Goal: Task Accomplishment & Management: Use online tool/utility

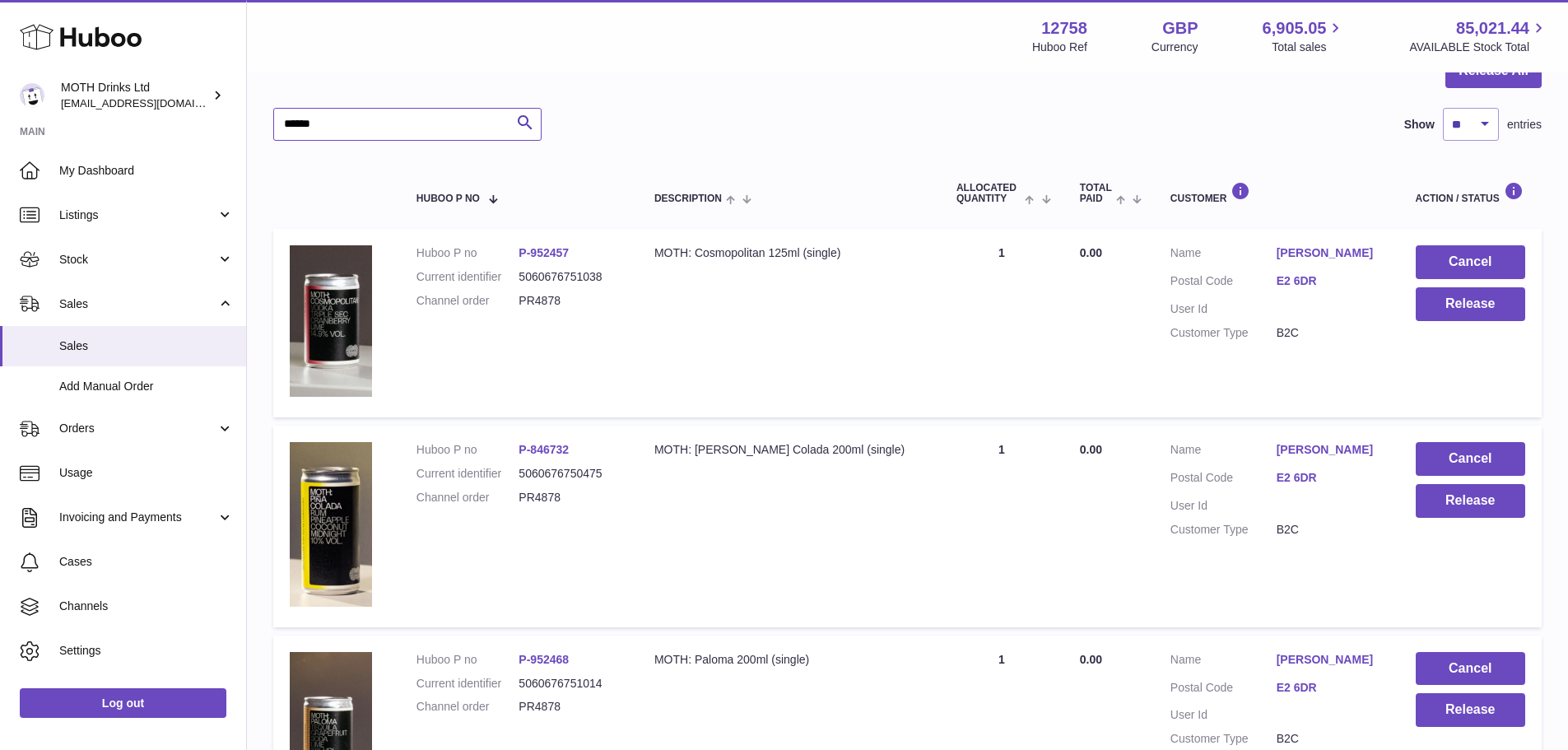
scroll to position [185, 0]
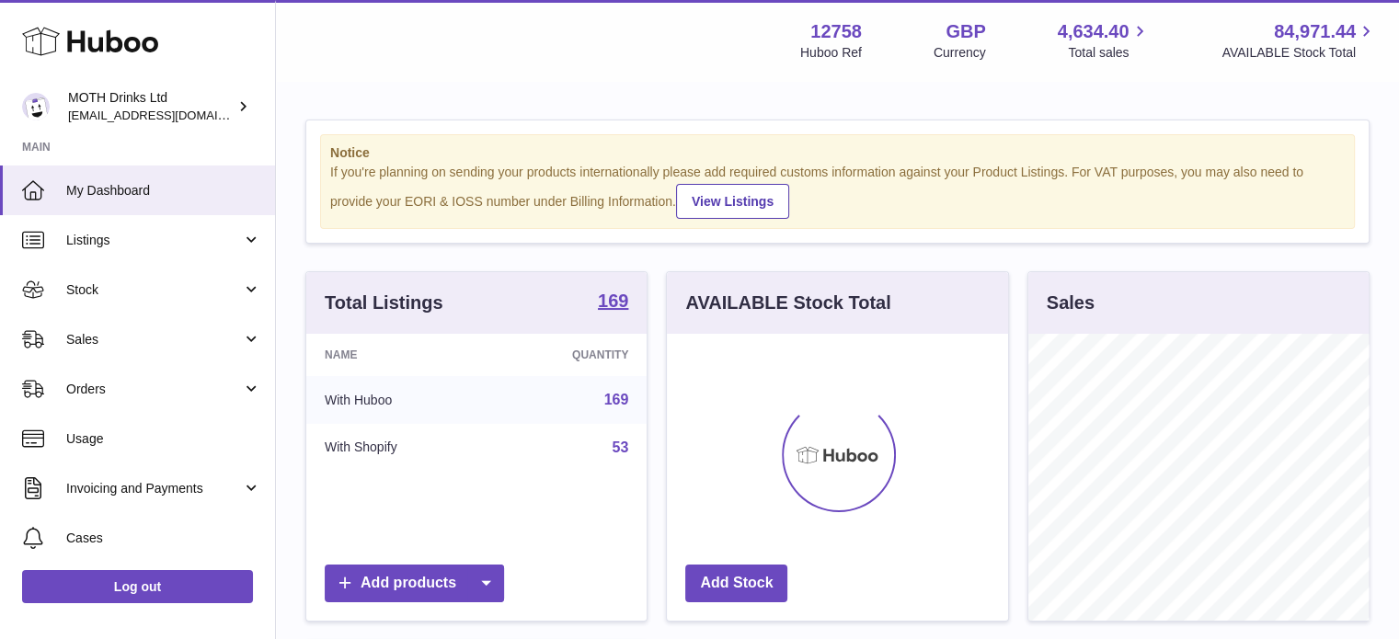
scroll to position [287, 341]
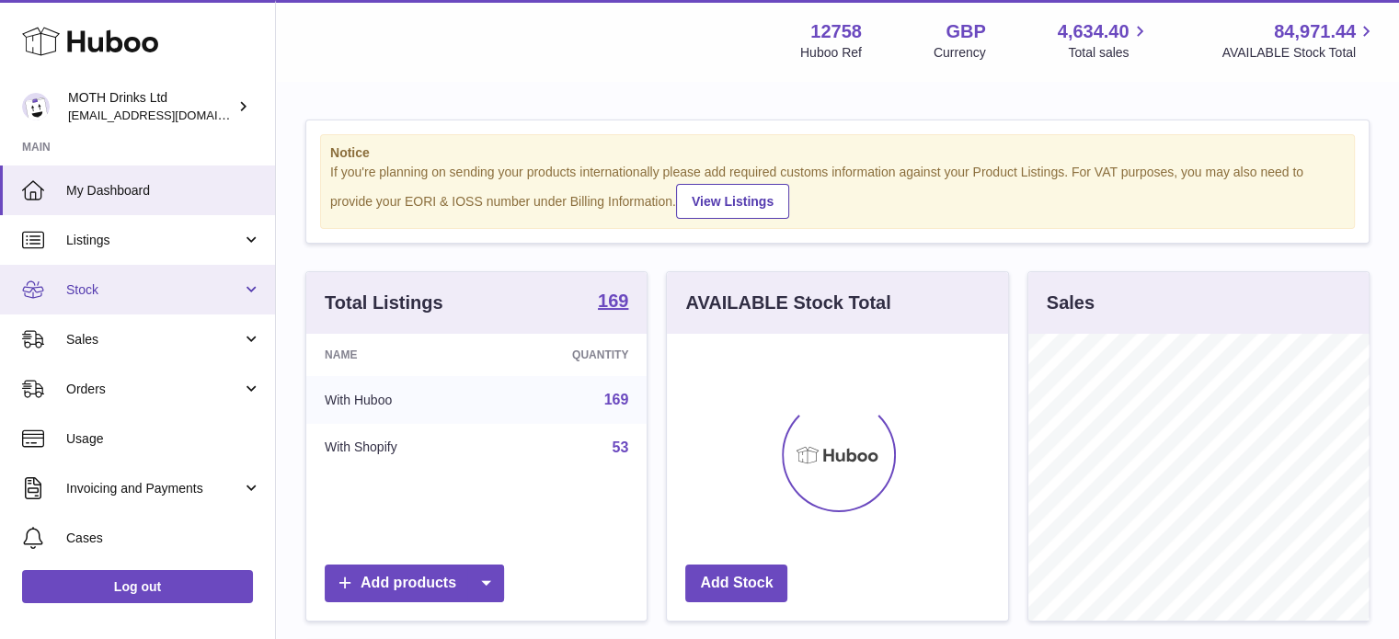
click at [84, 286] on span "Stock" at bounding box center [154, 289] width 176 height 17
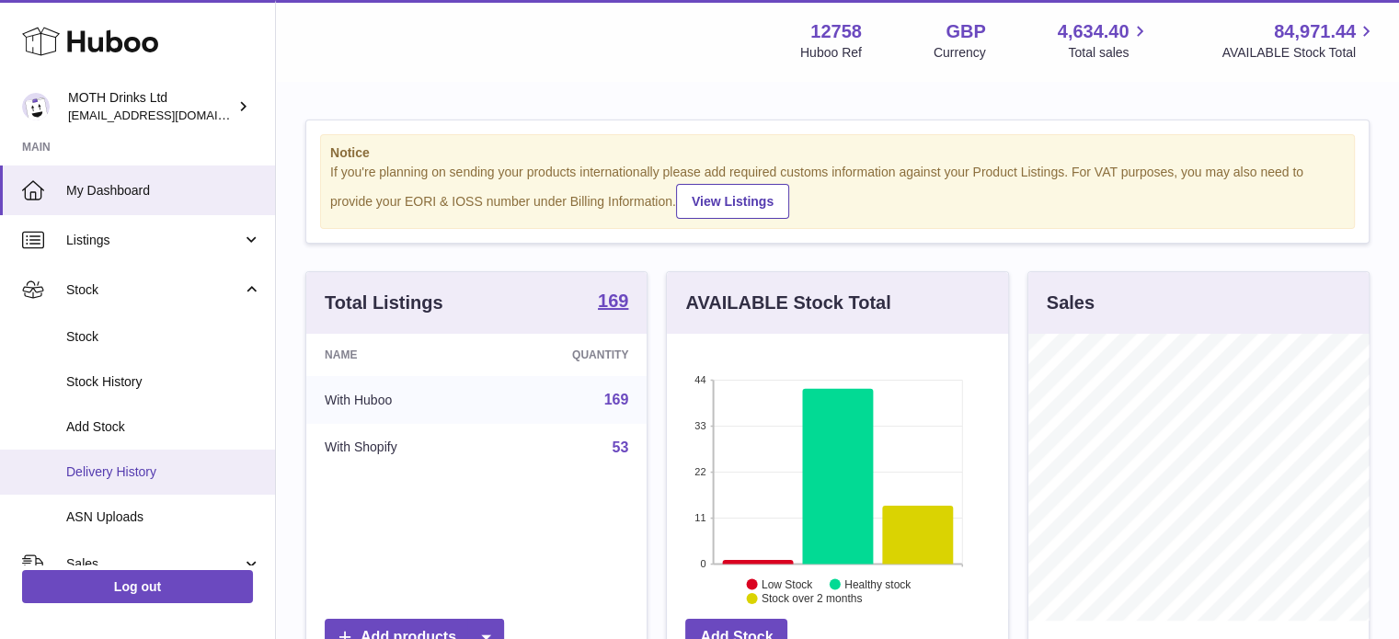
click at [131, 450] on link "Delivery History" at bounding box center [137, 472] width 275 height 45
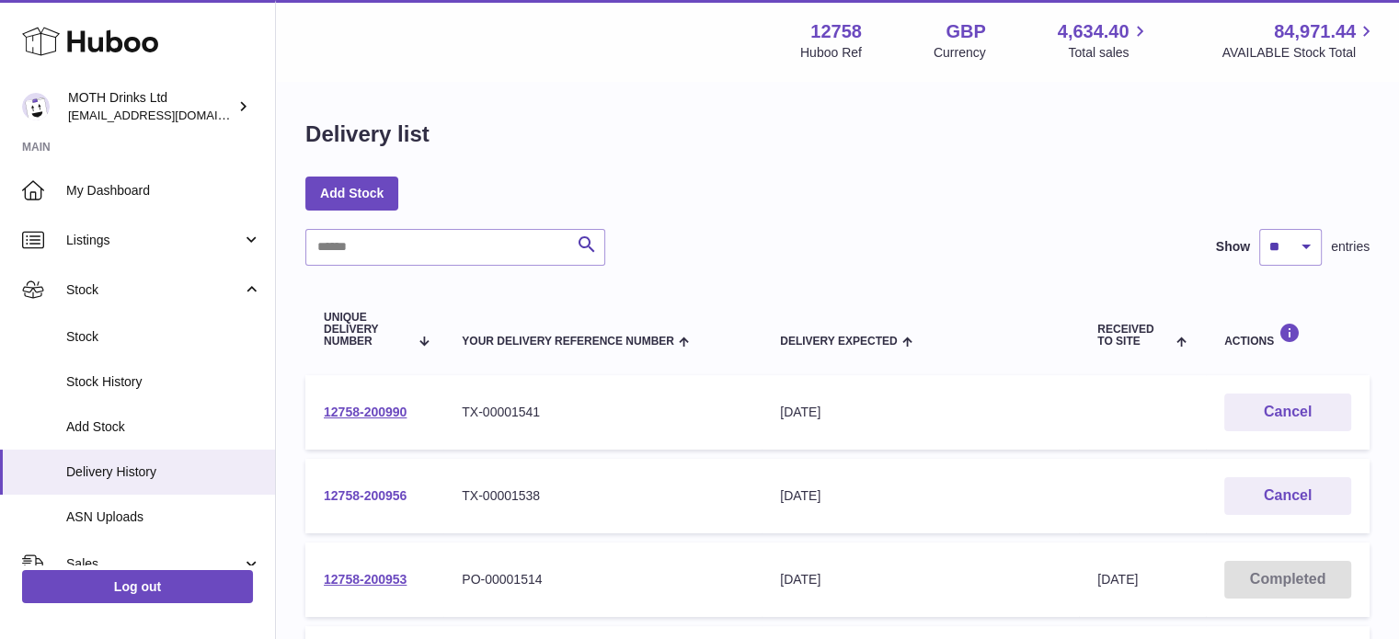
click at [351, 493] on link "12758-200956" at bounding box center [365, 495] width 83 height 15
click at [397, 407] on link "12758-200990" at bounding box center [365, 412] width 83 height 15
click at [473, 248] on input "text" at bounding box center [455, 247] width 300 height 37
paste input "**********"
type input "**********"
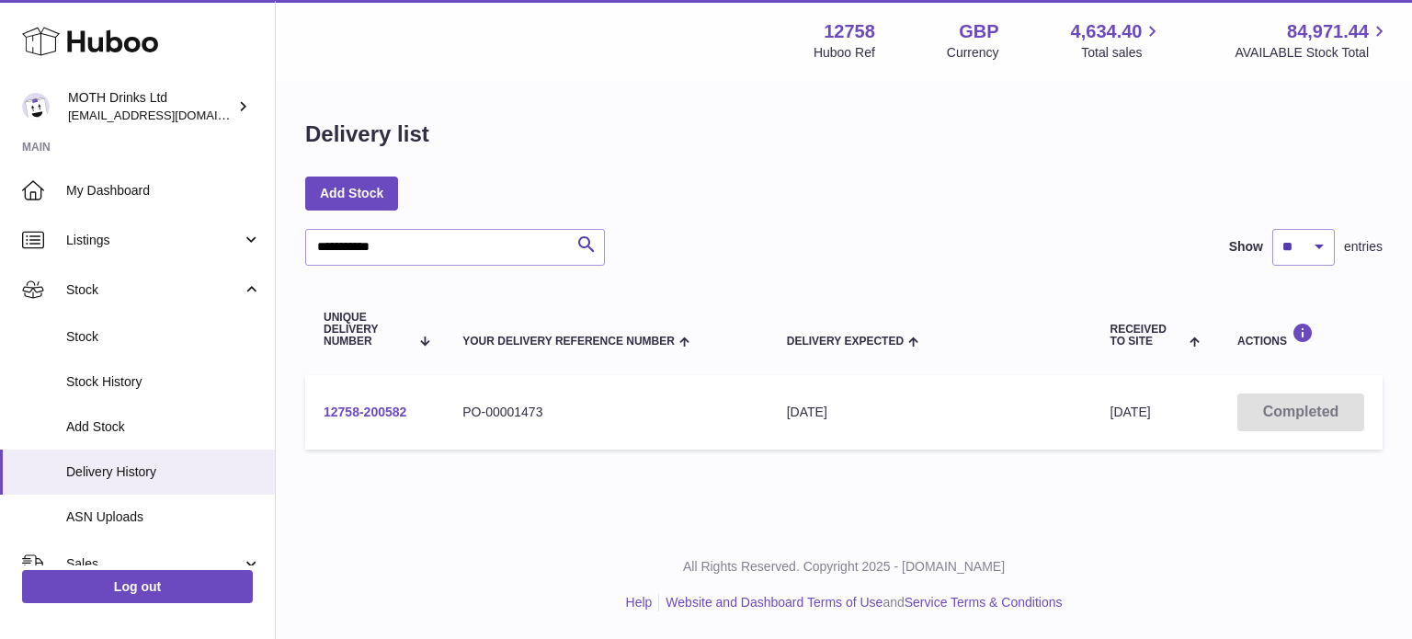
click at [363, 407] on link "12758-200582" at bounding box center [365, 412] width 83 height 15
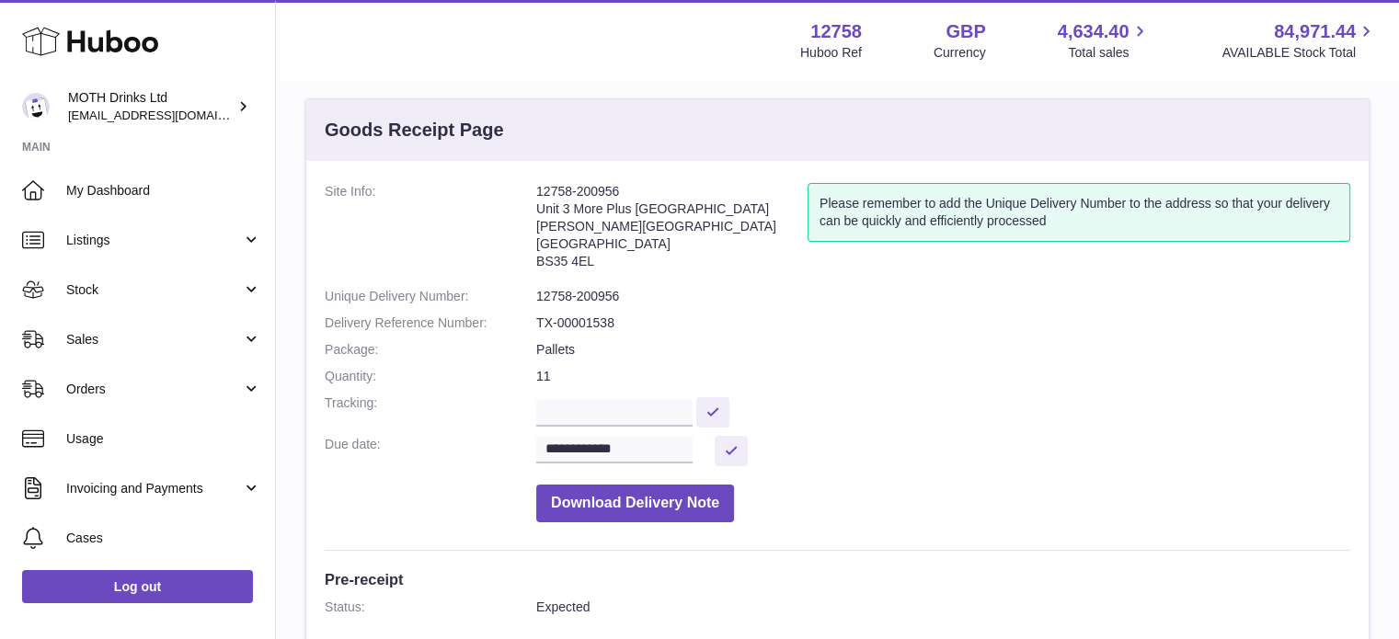
scroll to position [22, 0]
drag, startPoint x: 625, startPoint y: 288, endPoint x: 523, endPoint y: 293, distance: 102.2
click at [523, 293] on dl "**********" at bounding box center [837, 356] width 1025 height 348
copy dl "12758-200956"
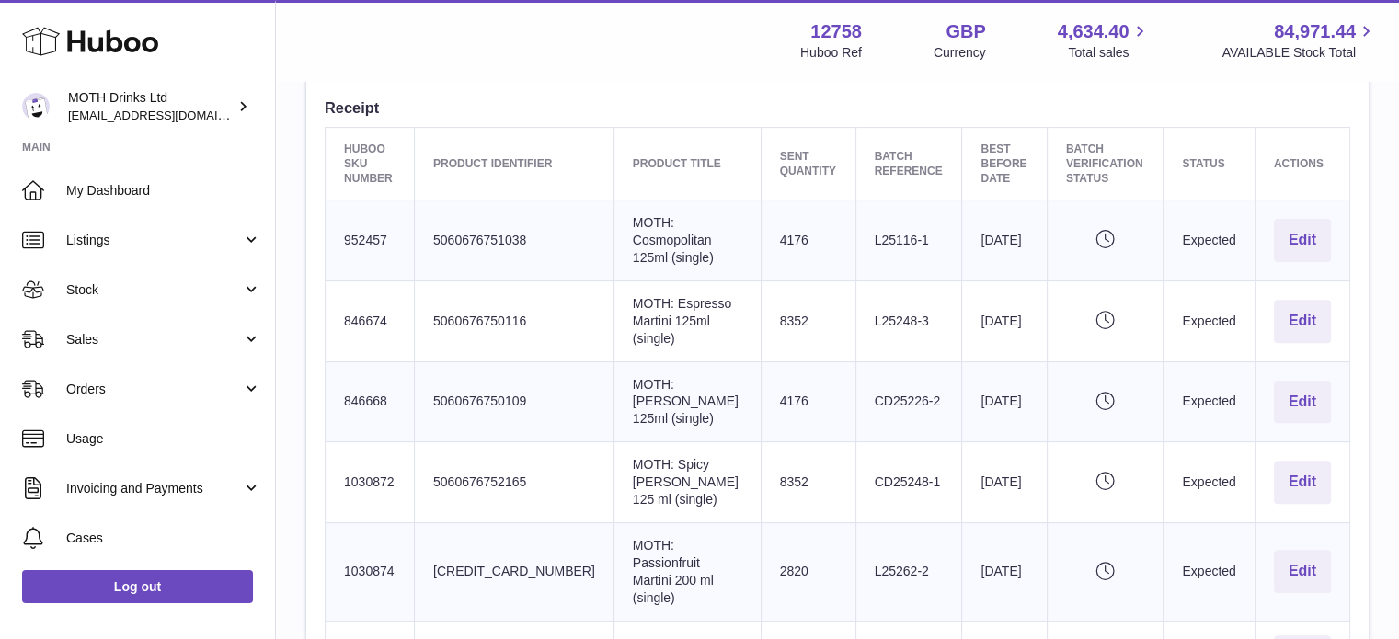
scroll to position [0, 0]
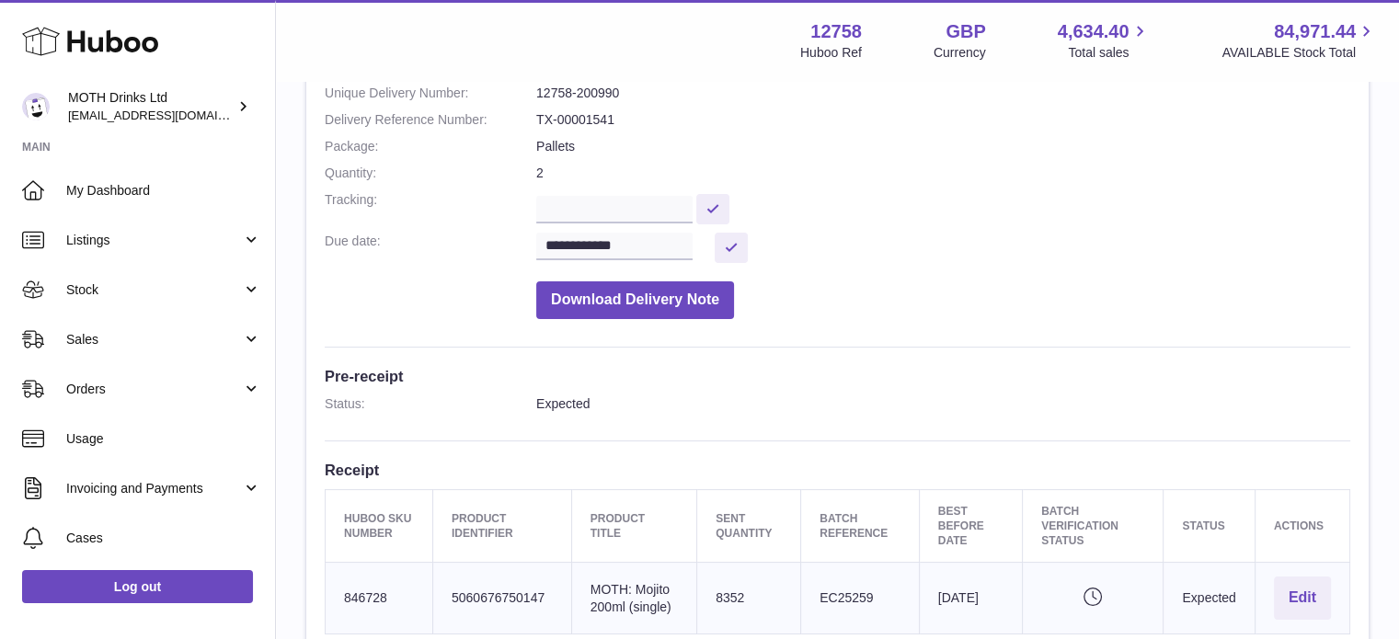
scroll to position [46, 0]
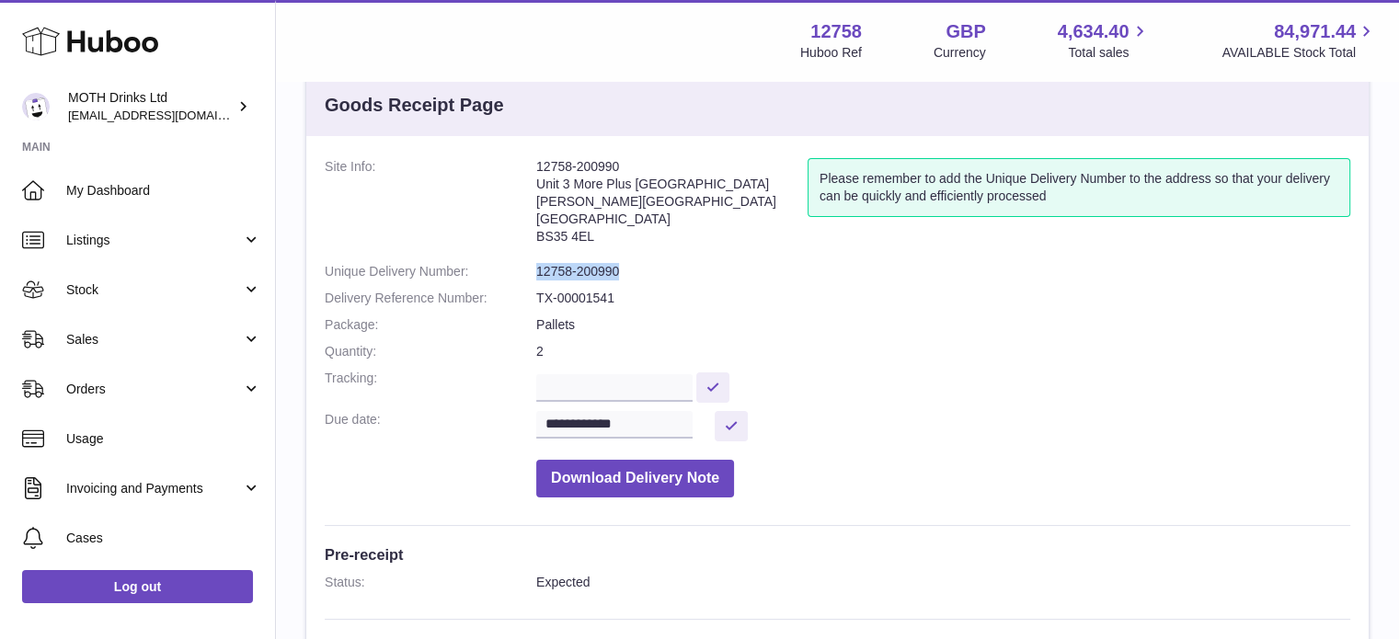
drag, startPoint x: 618, startPoint y: 267, endPoint x: 516, endPoint y: 258, distance: 102.4
click at [516, 258] on dl "**********" at bounding box center [837, 332] width 1025 height 348
copy dl "12758-200990"
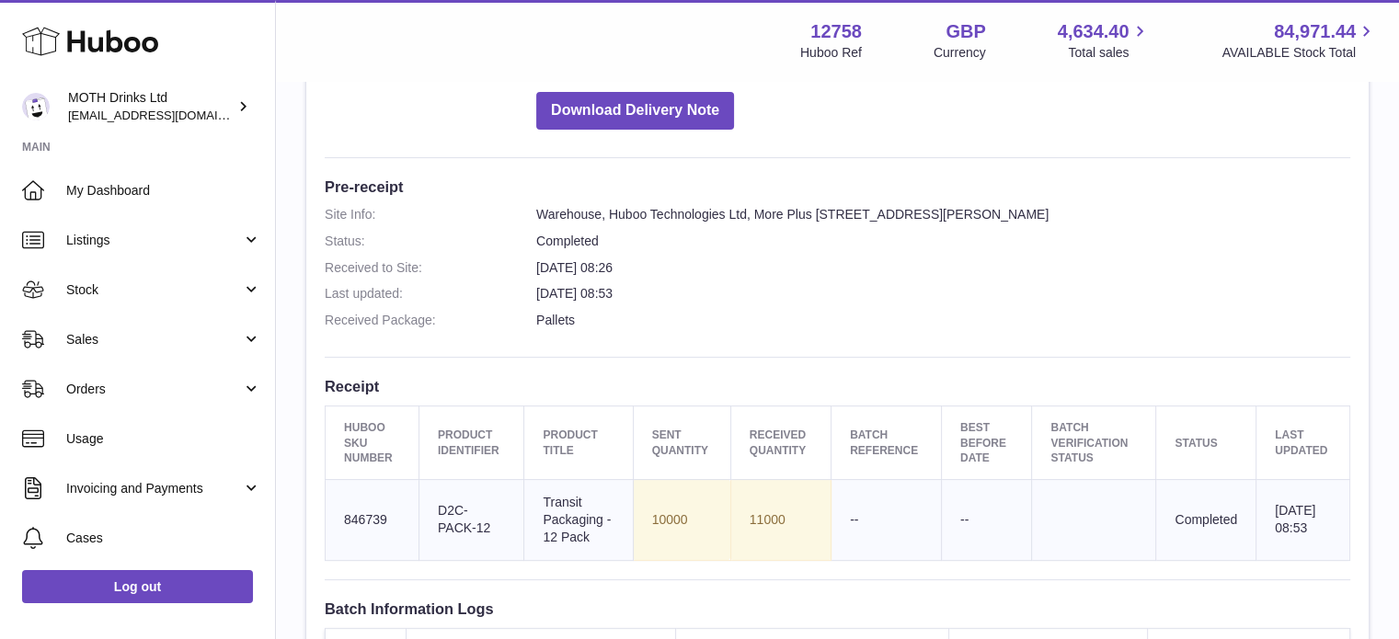
scroll to position [87, 0]
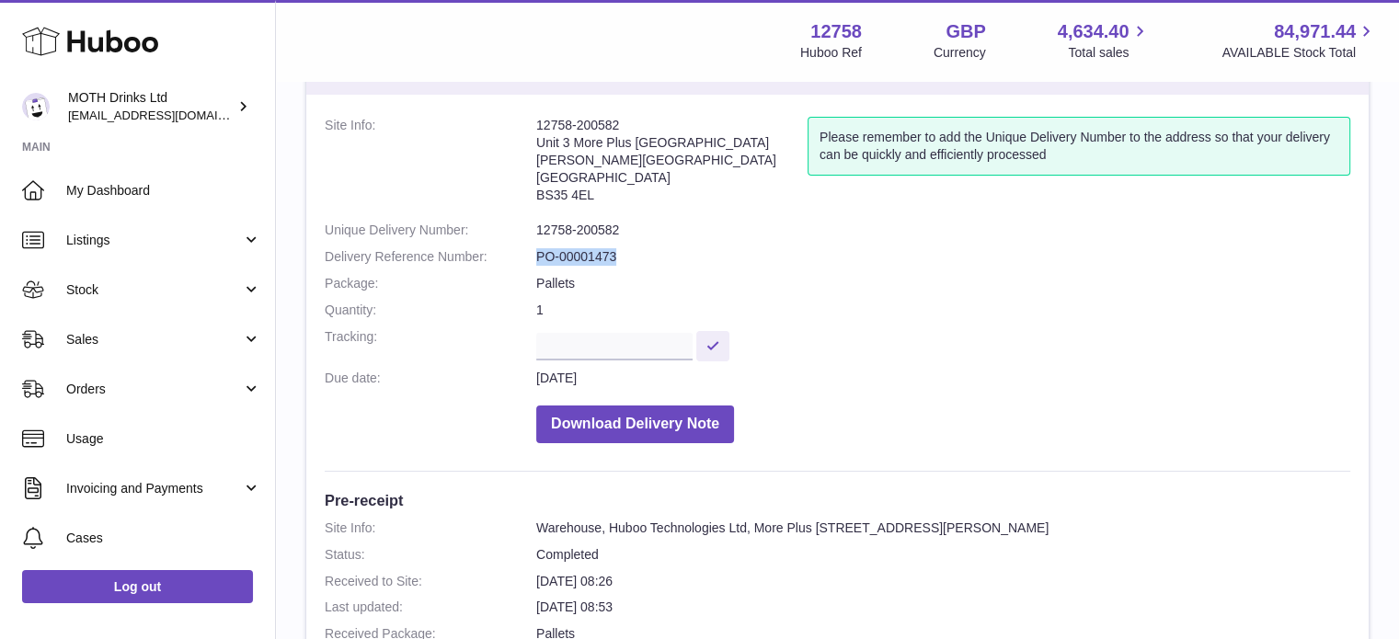
drag, startPoint x: 639, startPoint y: 254, endPoint x: 525, endPoint y: 256, distance: 114.0
click at [525, 256] on dl "Site Info: 12758-200582 Unit 3 More Plus Central Park Hudson Avenue Severn Beac…" at bounding box center [837, 285] width 1025 height 336
copy dl "PO-00001473"
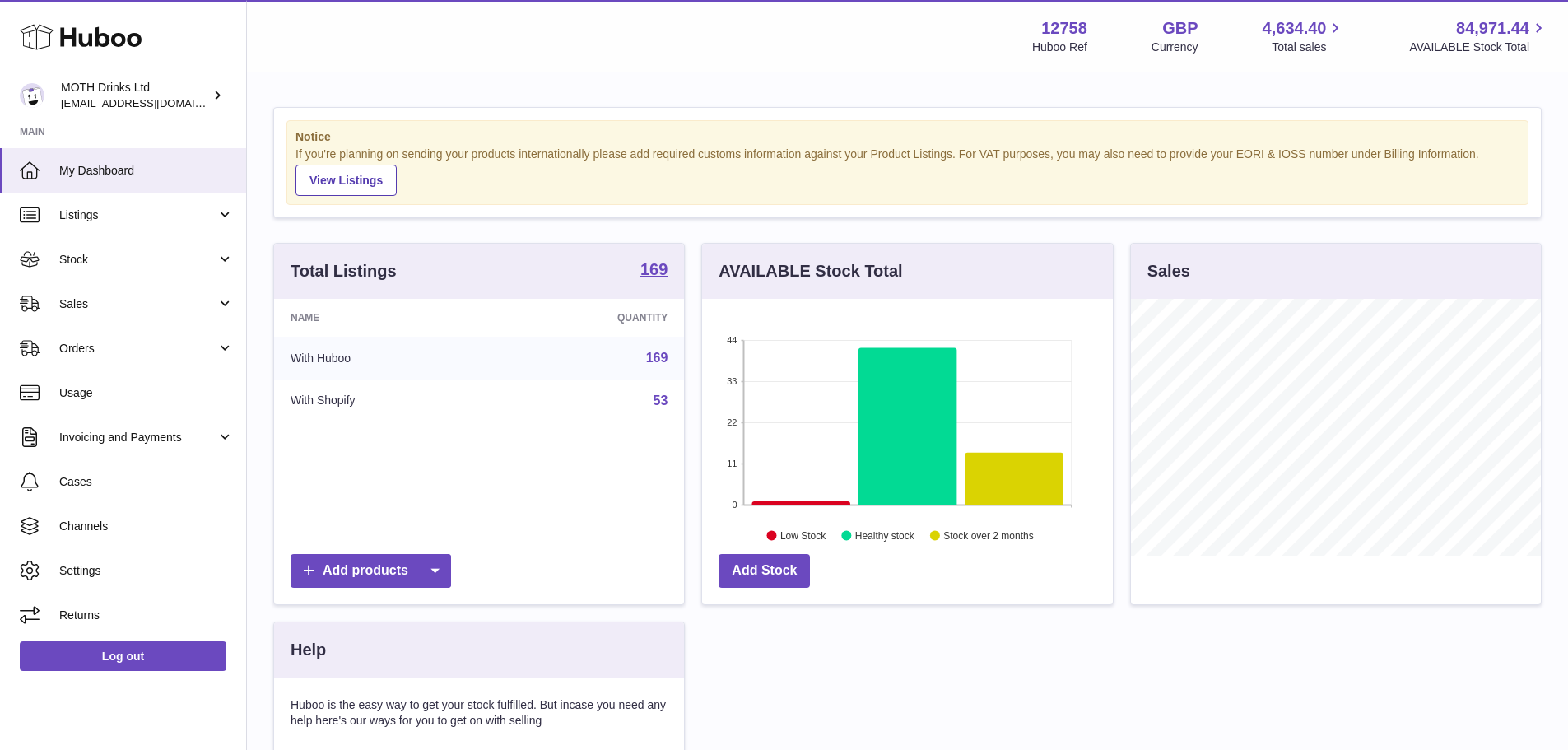
scroll to position [257, 411]
click at [137, 255] on span "Stock" at bounding box center [138, 259] width 158 height 15
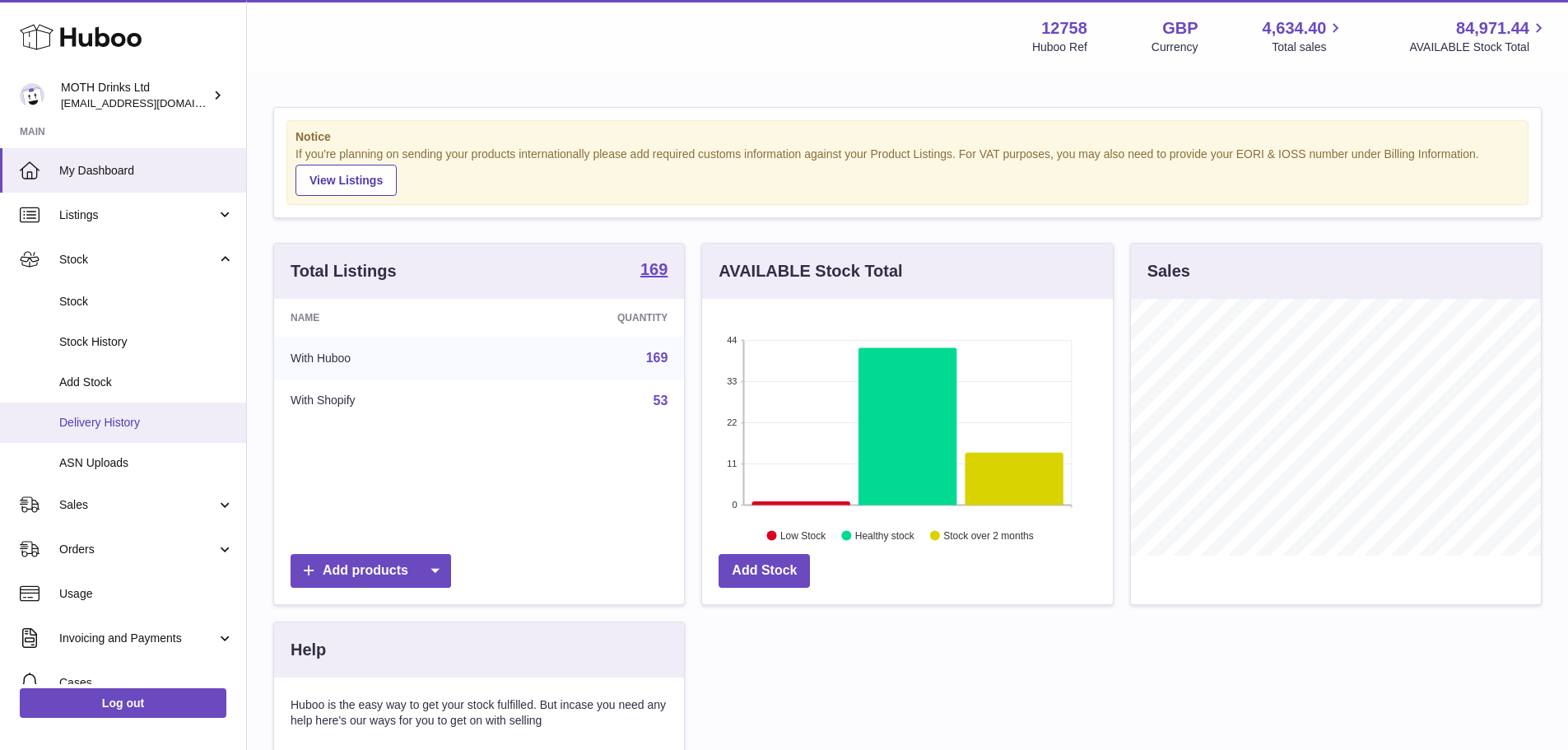
click at [88, 414] on span "Delivery History" at bounding box center [146, 422] width 175 height 15
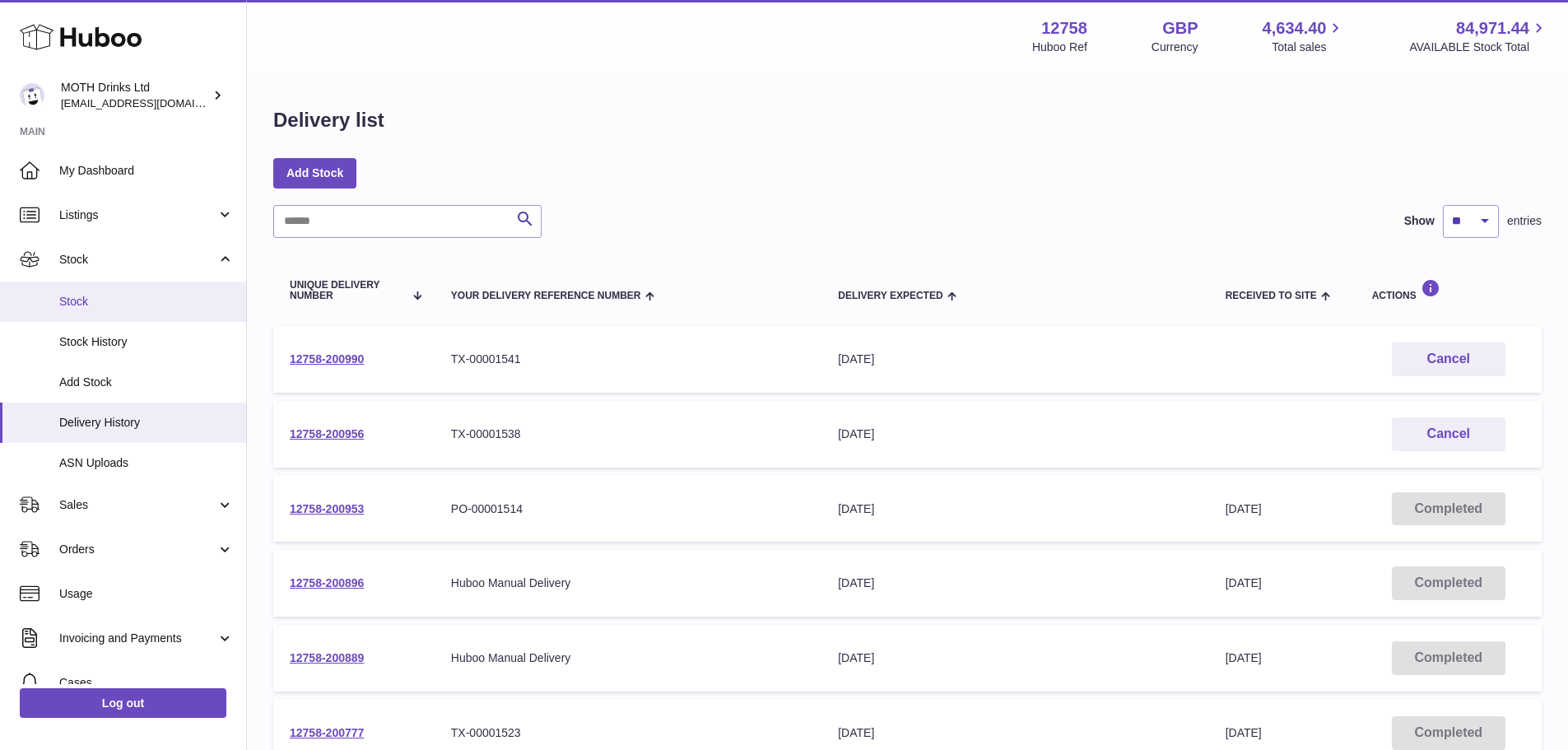
click at [87, 299] on span "Stock" at bounding box center [146, 301] width 175 height 15
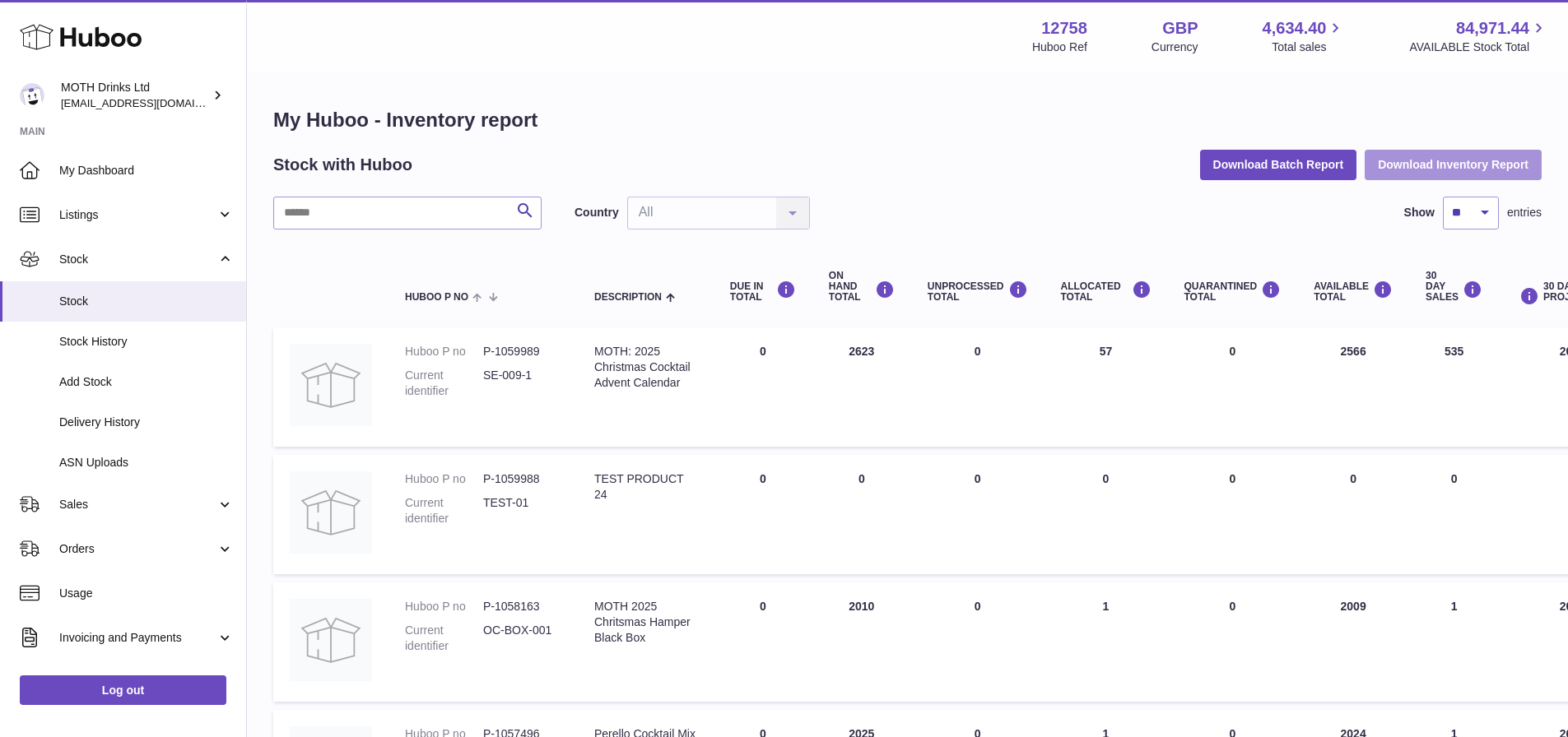
click at [1452, 150] on button "Download Inventory Report" at bounding box center [1453, 164] width 177 height 30
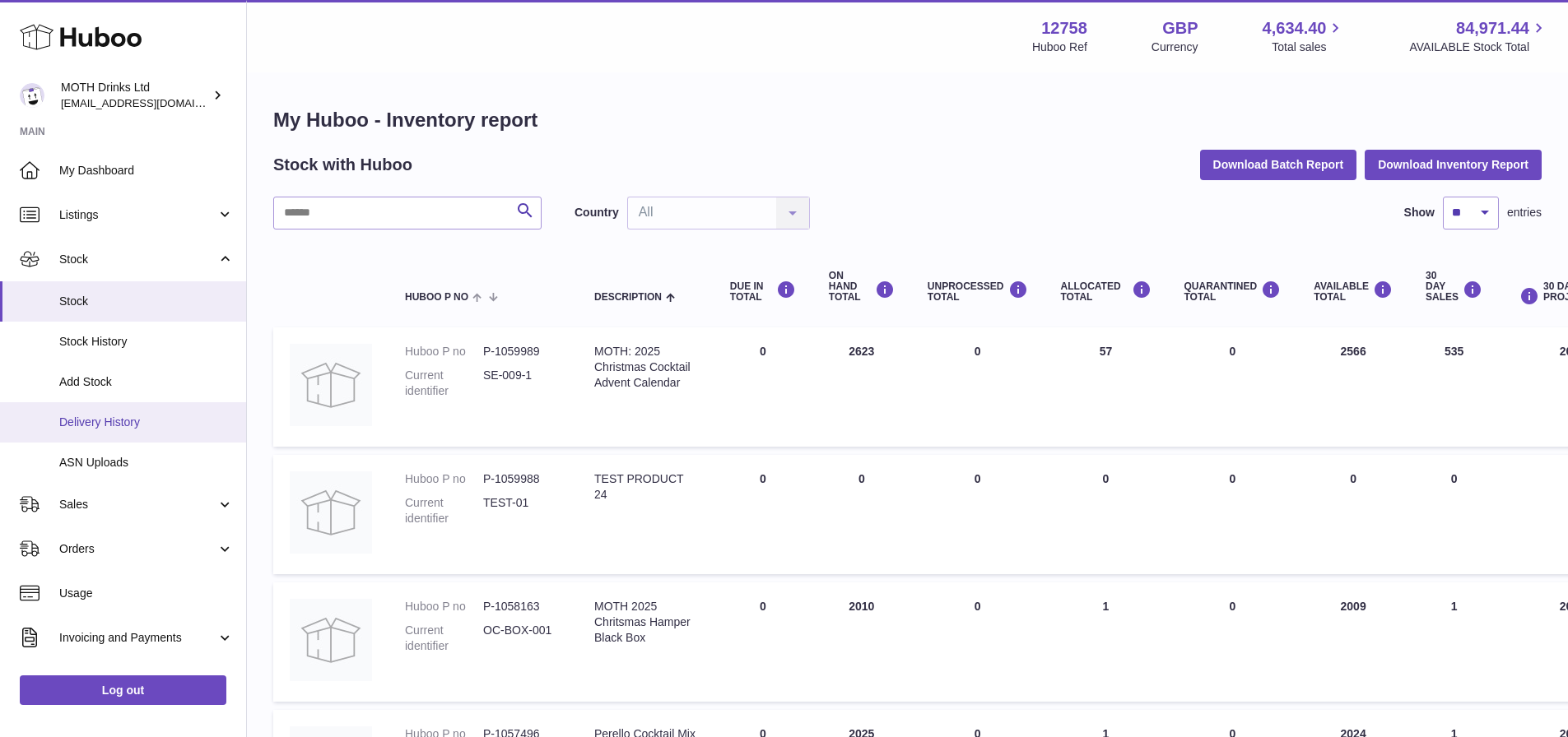
click at [97, 420] on span "Delivery History" at bounding box center [146, 421] width 175 height 15
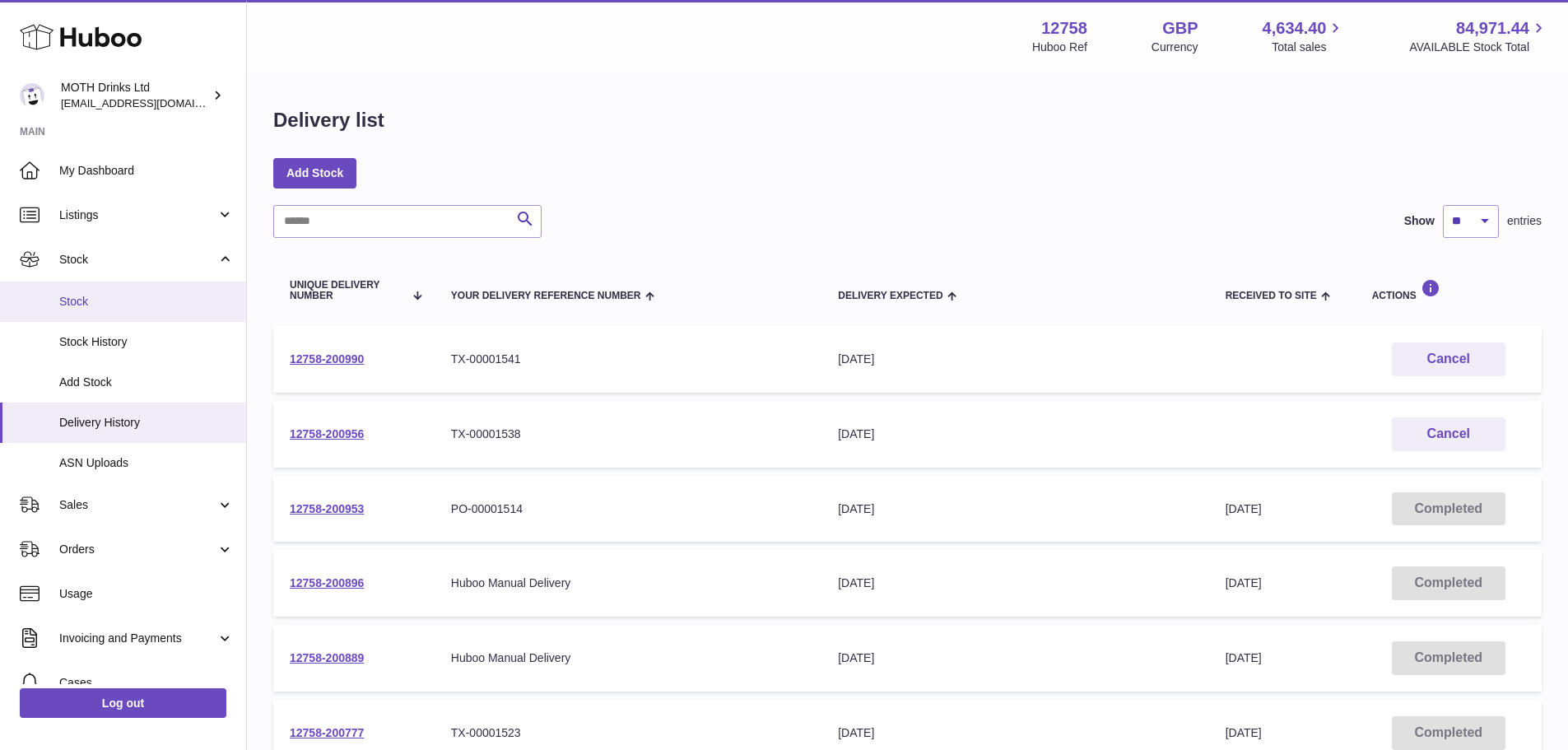
click at [109, 297] on span "Stock" at bounding box center [146, 301] width 175 height 15
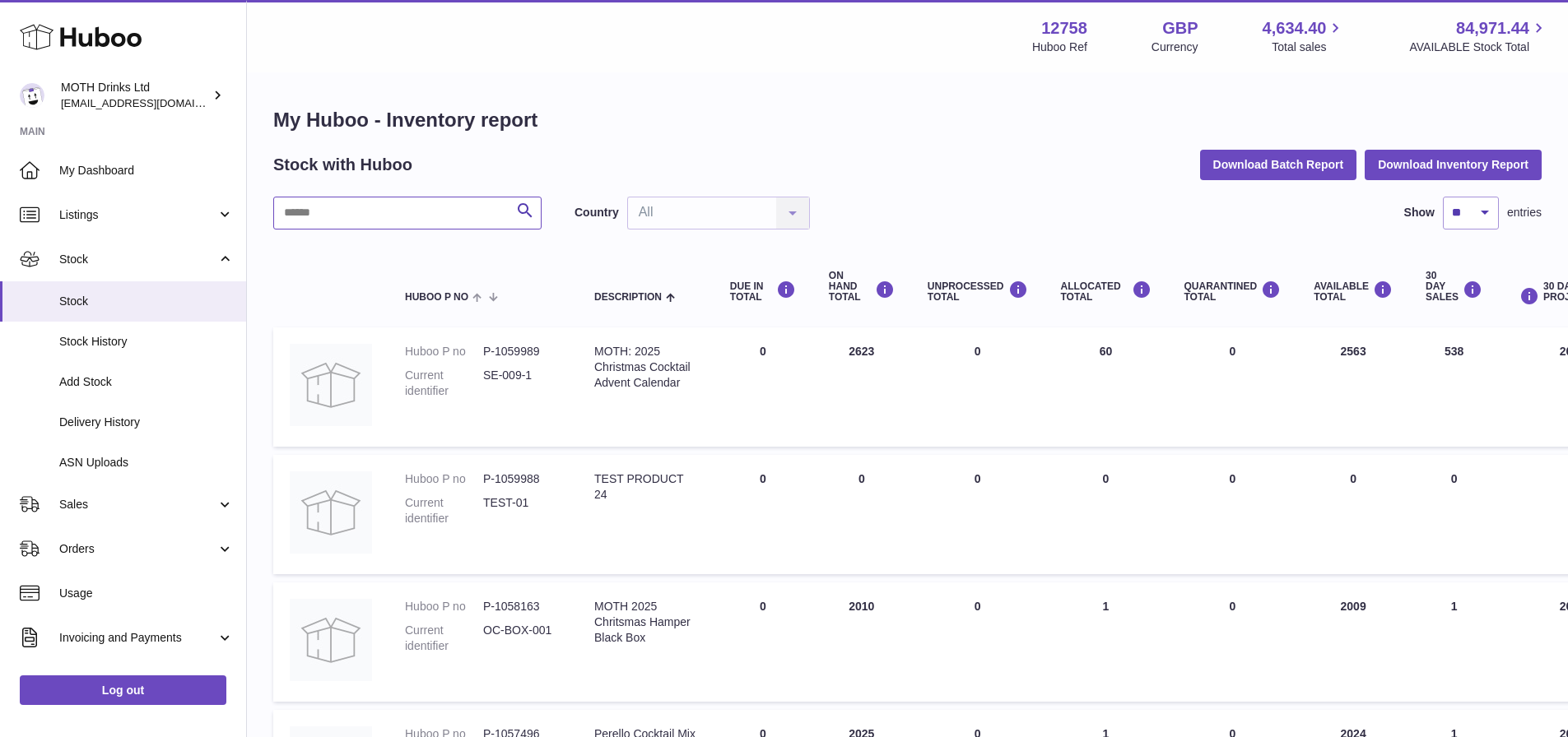
click at [362, 214] on input "text" at bounding box center [407, 213] width 268 height 33
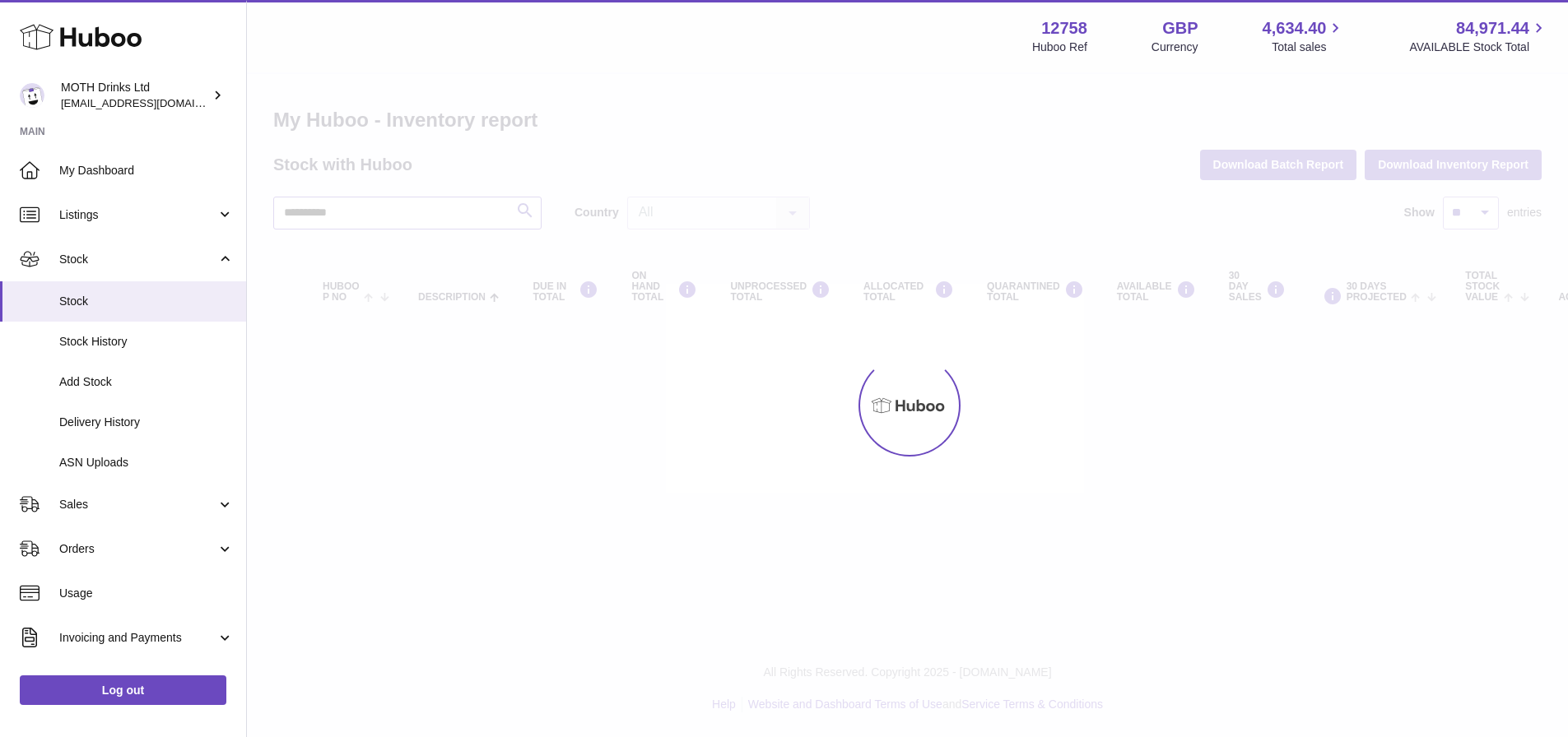
type input "**********"
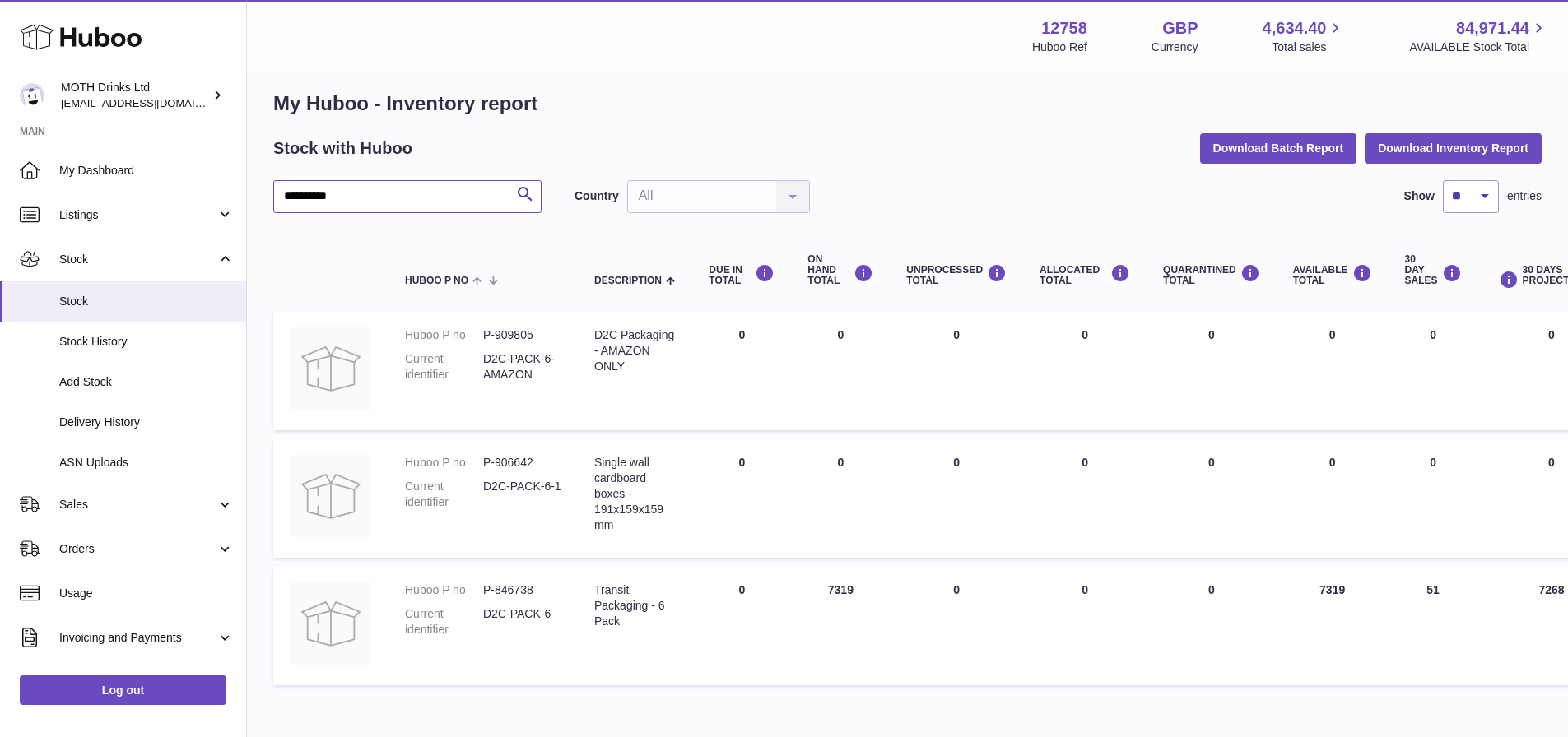
scroll to position [17, 0]
click at [112, 415] on span "Delivery History" at bounding box center [146, 421] width 175 height 15
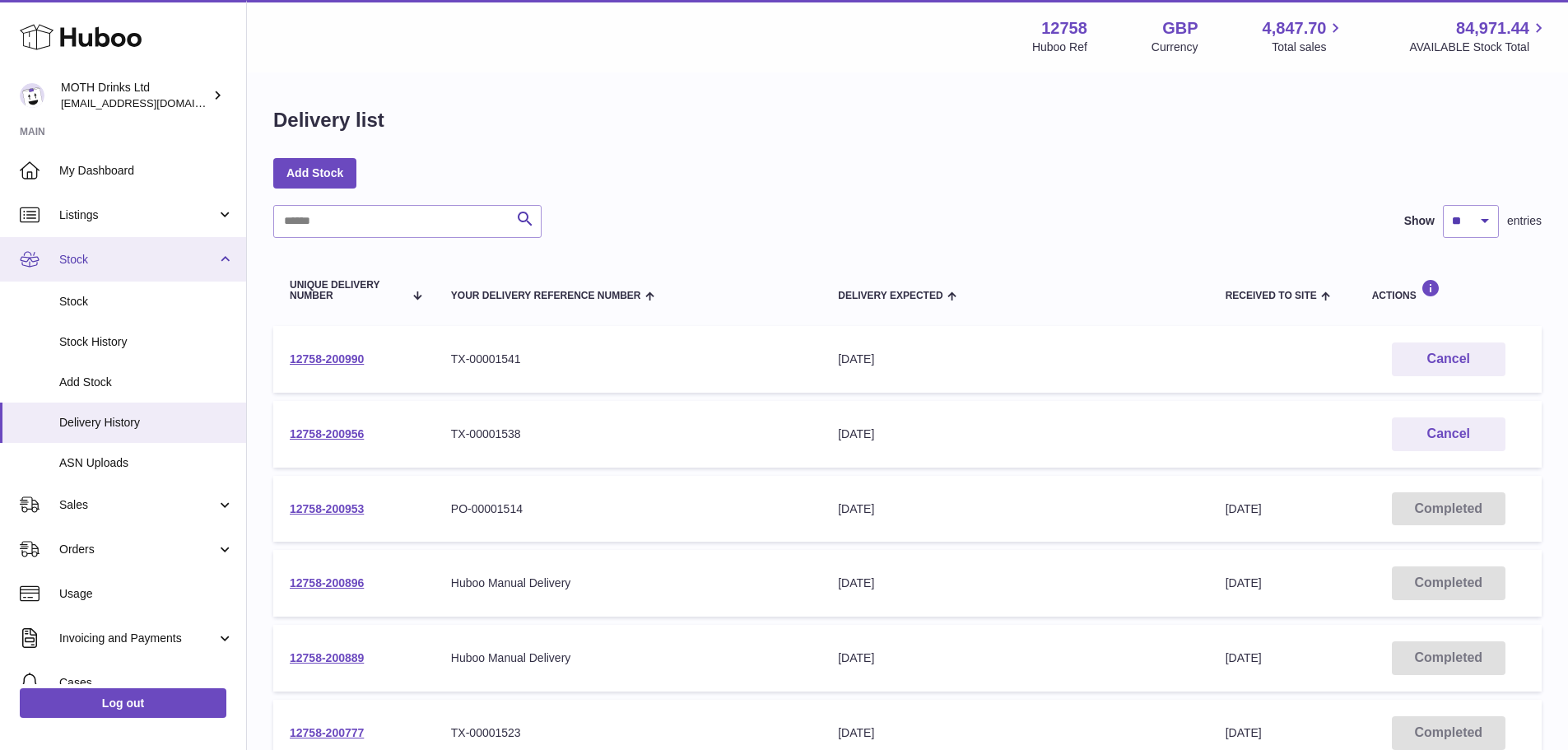
click at [114, 260] on span "Stock" at bounding box center [138, 259] width 158 height 15
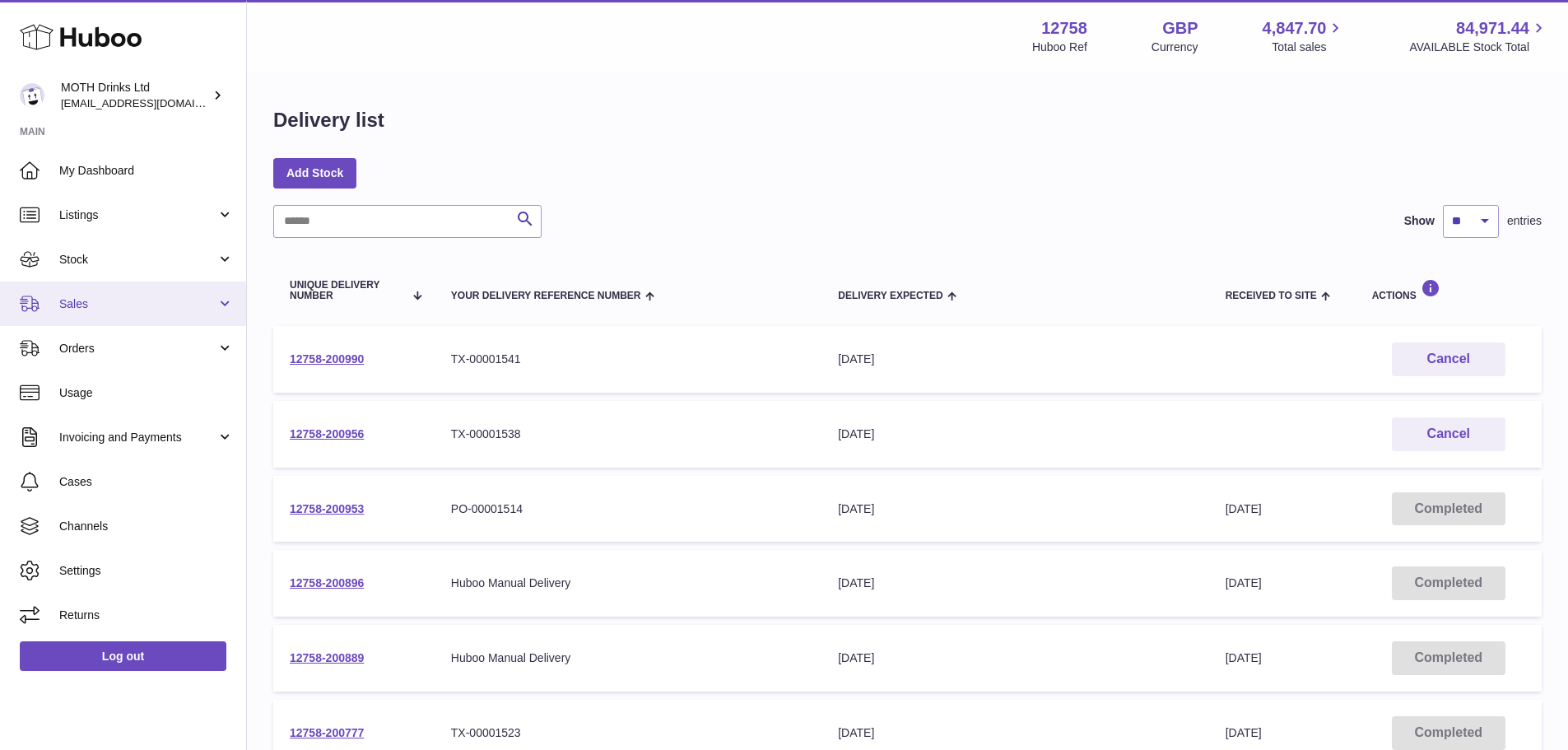
click at [113, 300] on span "Sales" at bounding box center [138, 303] width 158 height 15
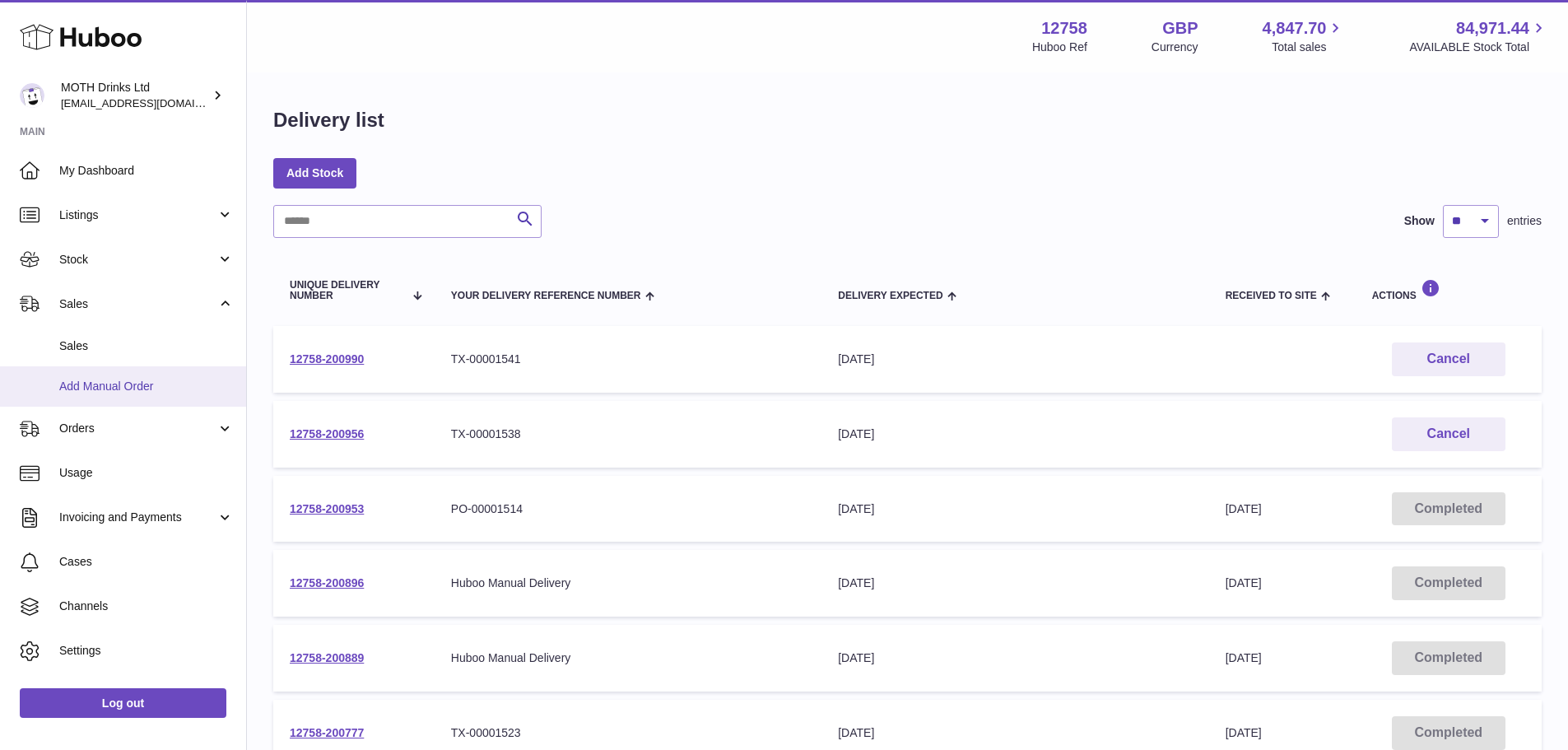
click at [113, 377] on link "Add Manual Order" at bounding box center [123, 386] width 246 height 40
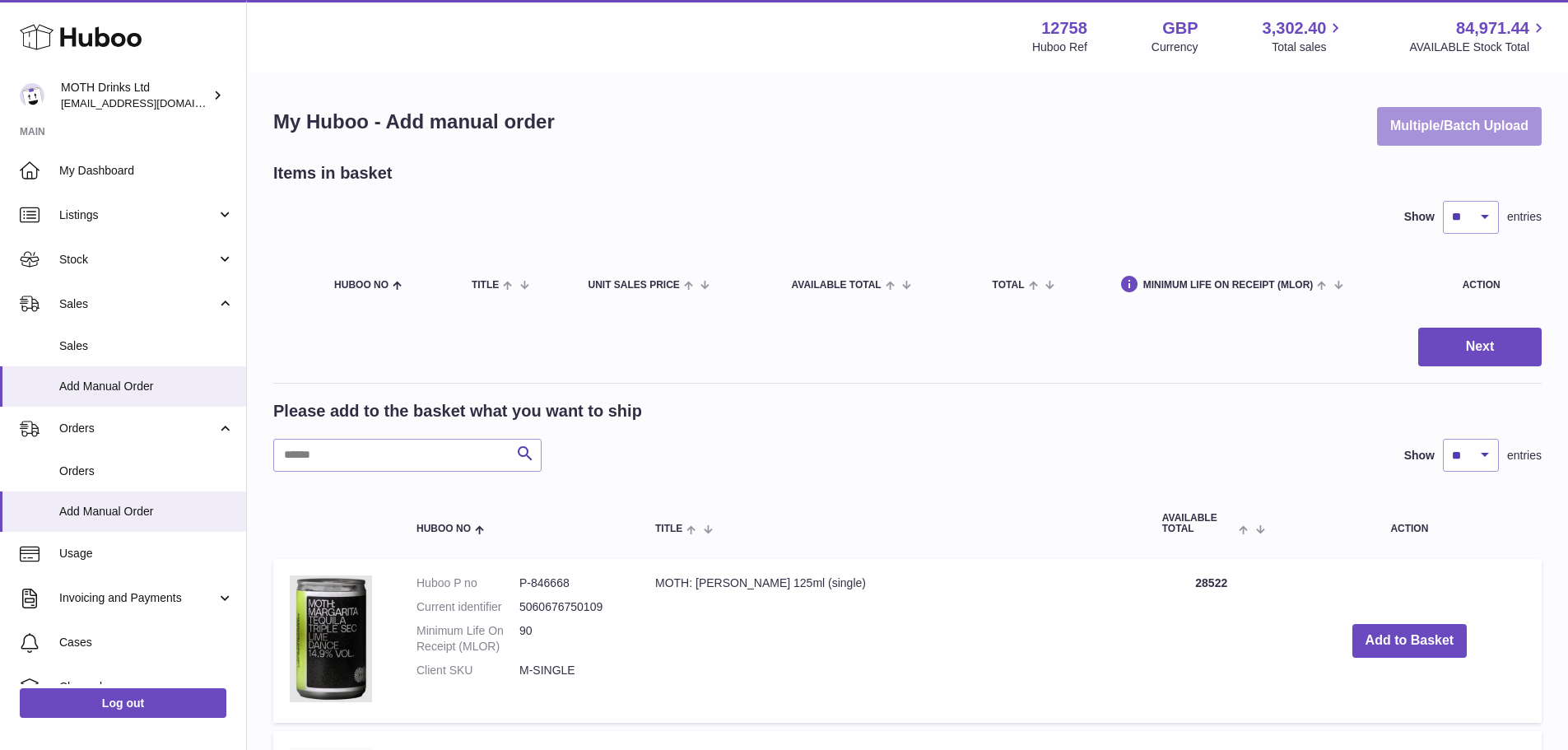
click at [1417, 126] on button "Multiple/Batch Upload" at bounding box center [1459, 126] width 165 height 38
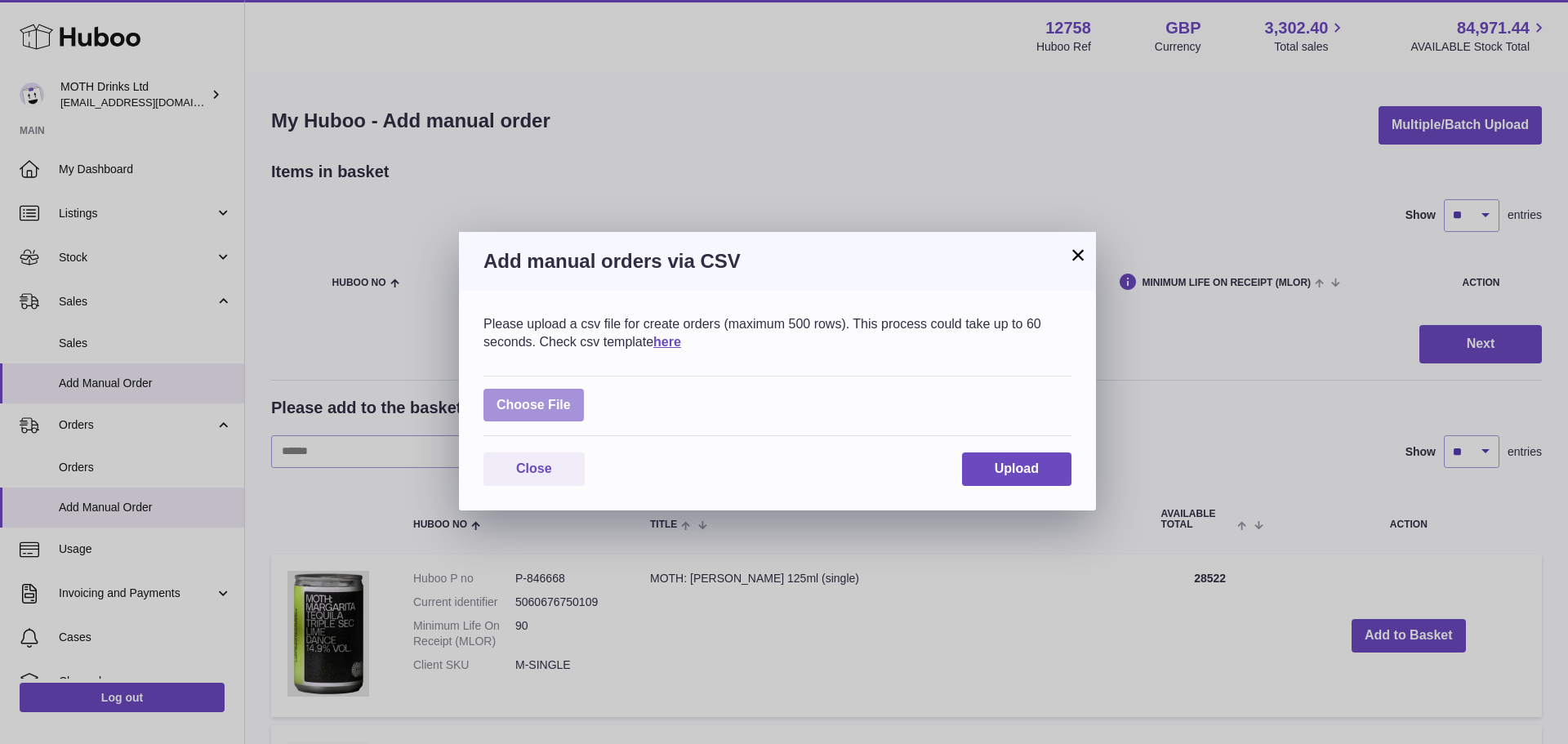
click at [530, 408] on label at bounding box center [533, 406] width 100 height 34
click at [571, 398] on input "file" at bounding box center [571, 397] width 1 height 1
type input "**********"
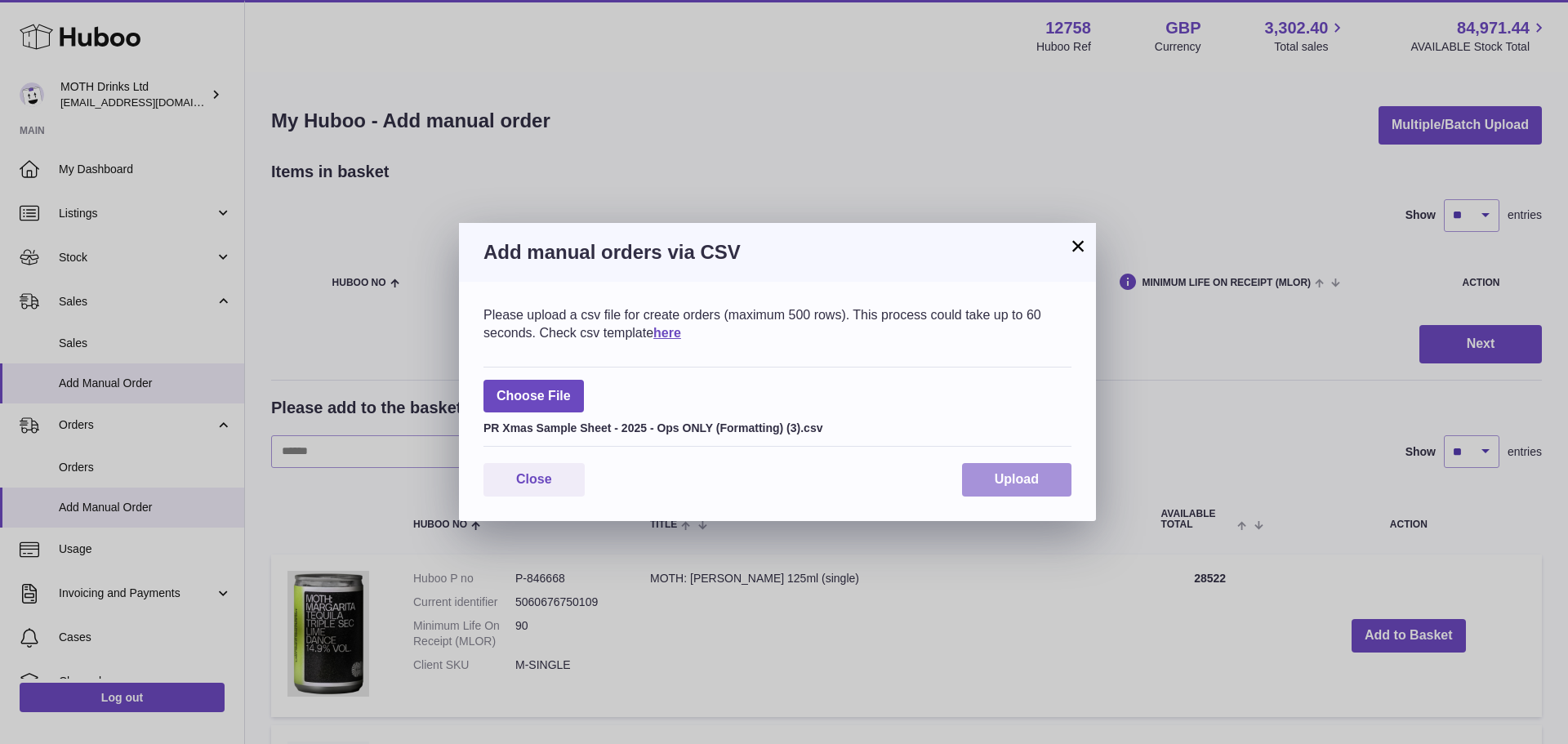
click at [1015, 479] on span "Upload" at bounding box center [1017, 479] width 44 height 14
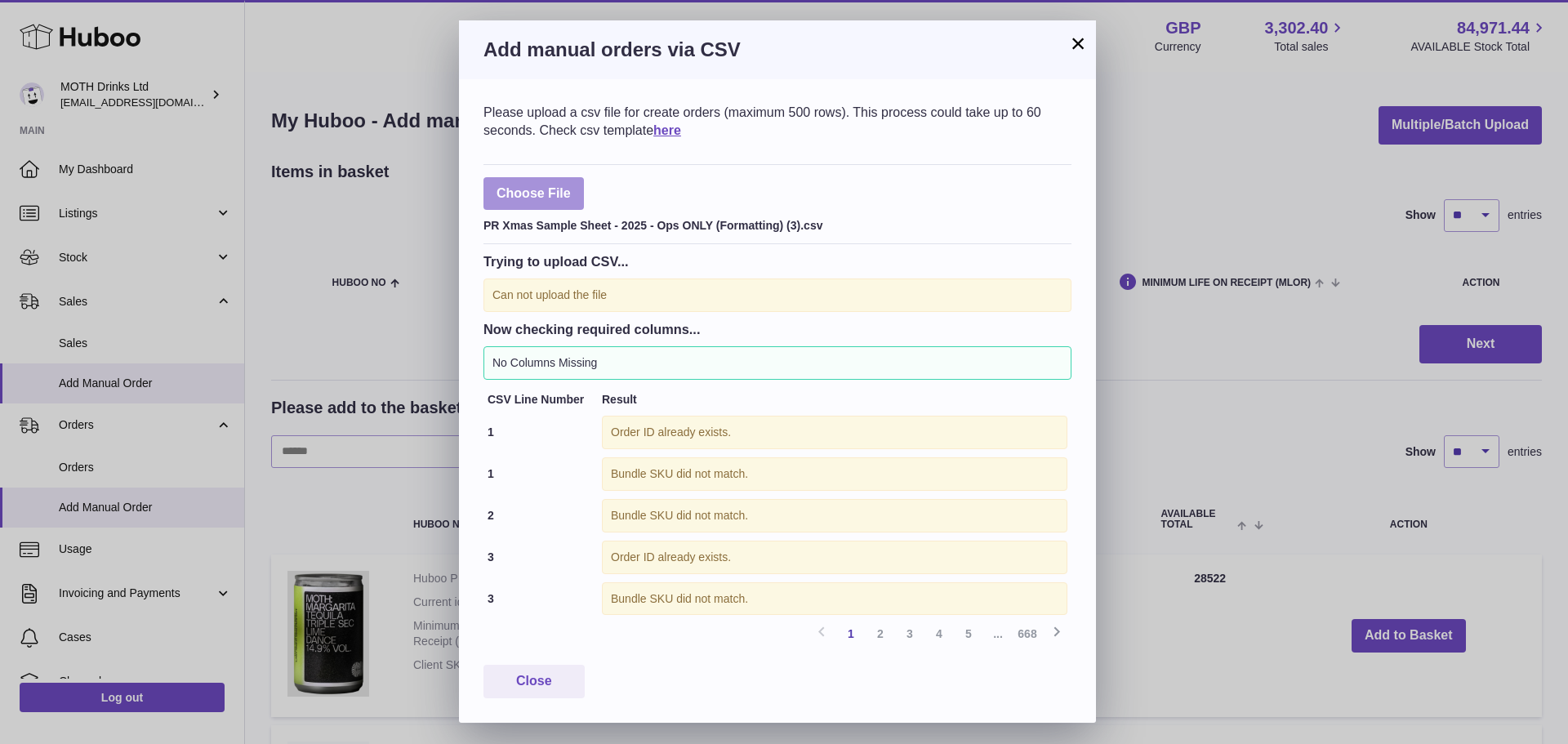
click at [506, 202] on label at bounding box center [533, 194] width 100 height 34
click at [571, 186] on input "file" at bounding box center [571, 186] width 1 height 1
type input "**********"
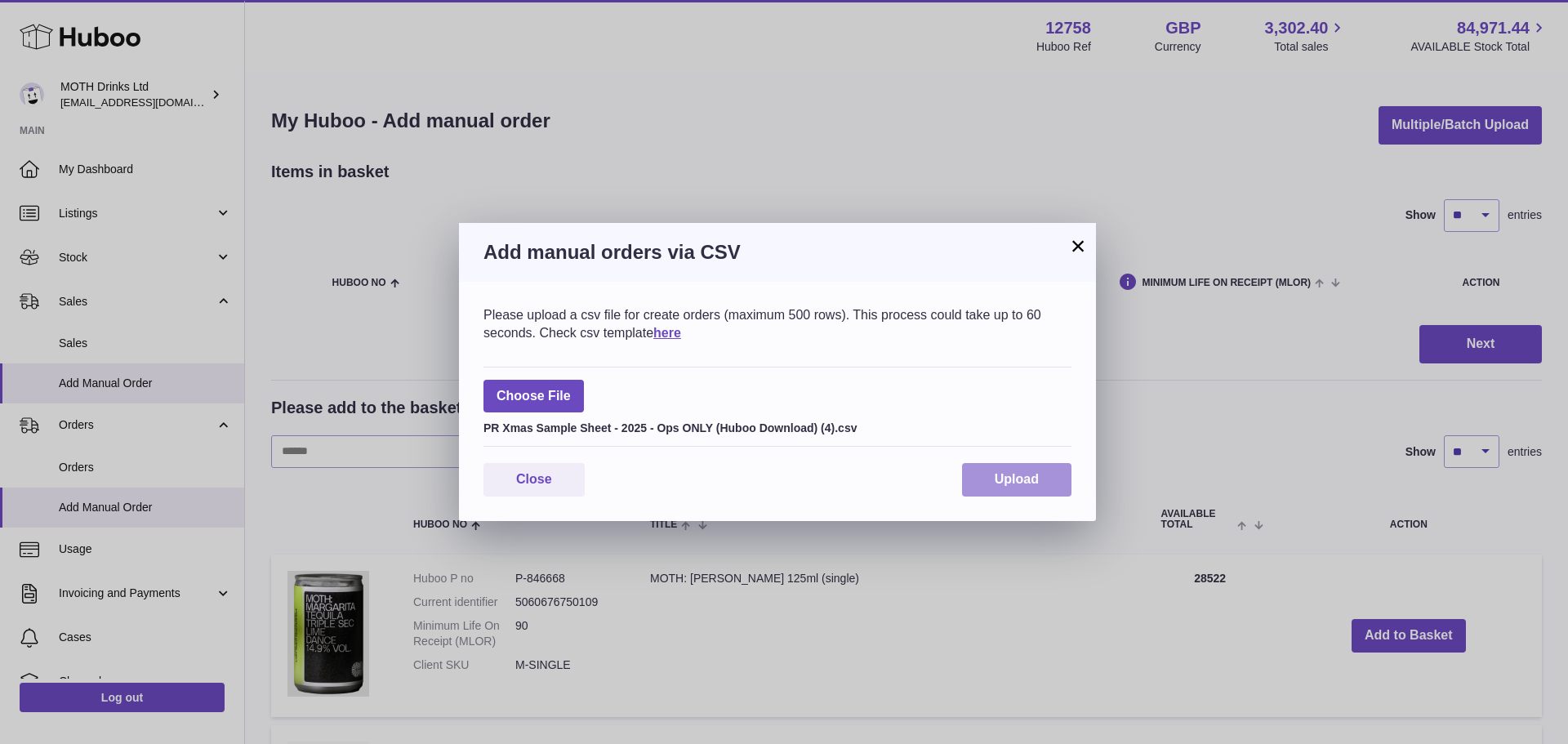
click at [1023, 464] on button "Upload" at bounding box center [1016, 479] width 109 height 34
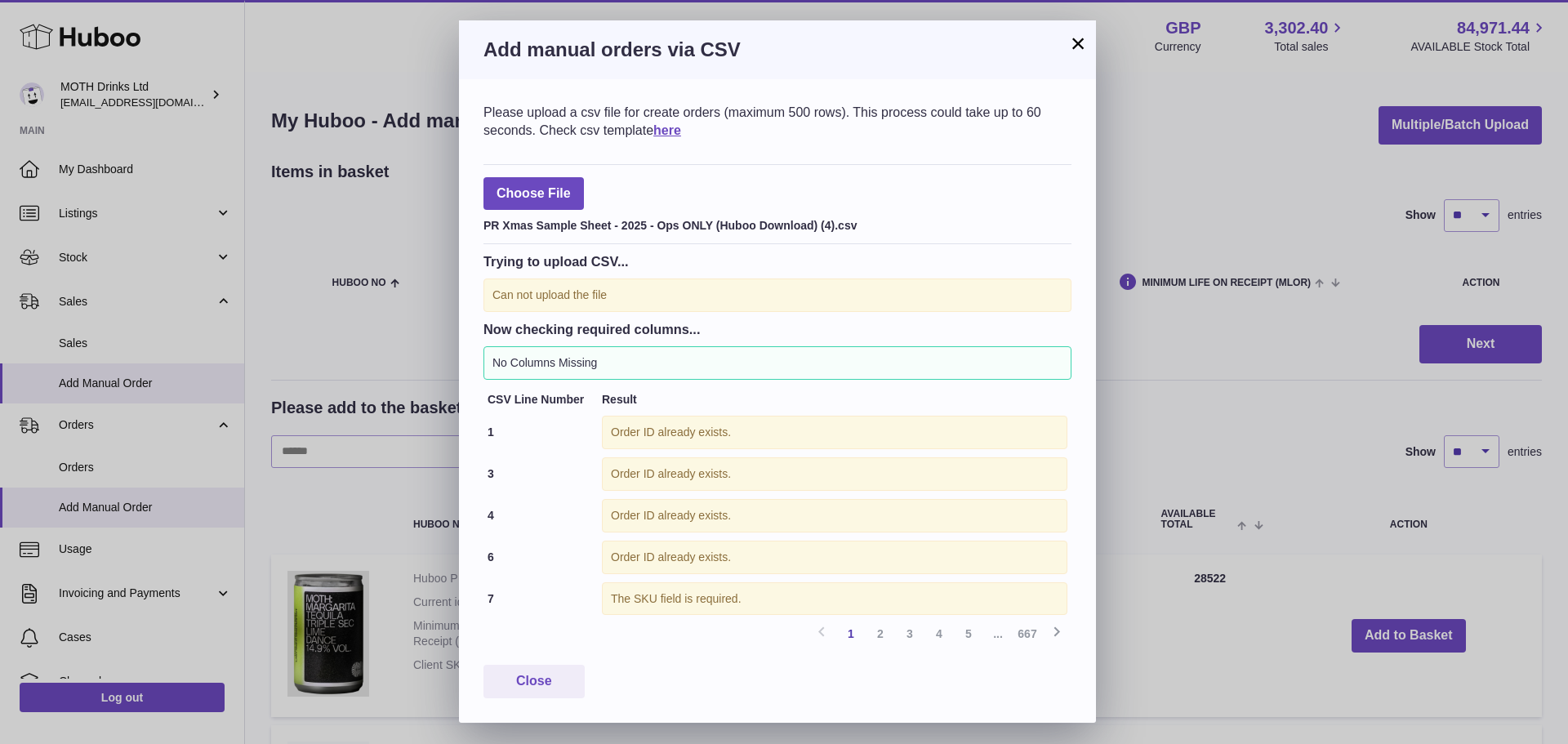
click at [573, 315] on div "Trying to upload CSV... Can not upload the file Now checking required columns..…" at bounding box center [777, 431] width 588 height 375
click at [577, 186] on label at bounding box center [533, 194] width 100 height 34
click at [572, 186] on input "file" at bounding box center [571, 186] width 1 height 1
type input "**********"
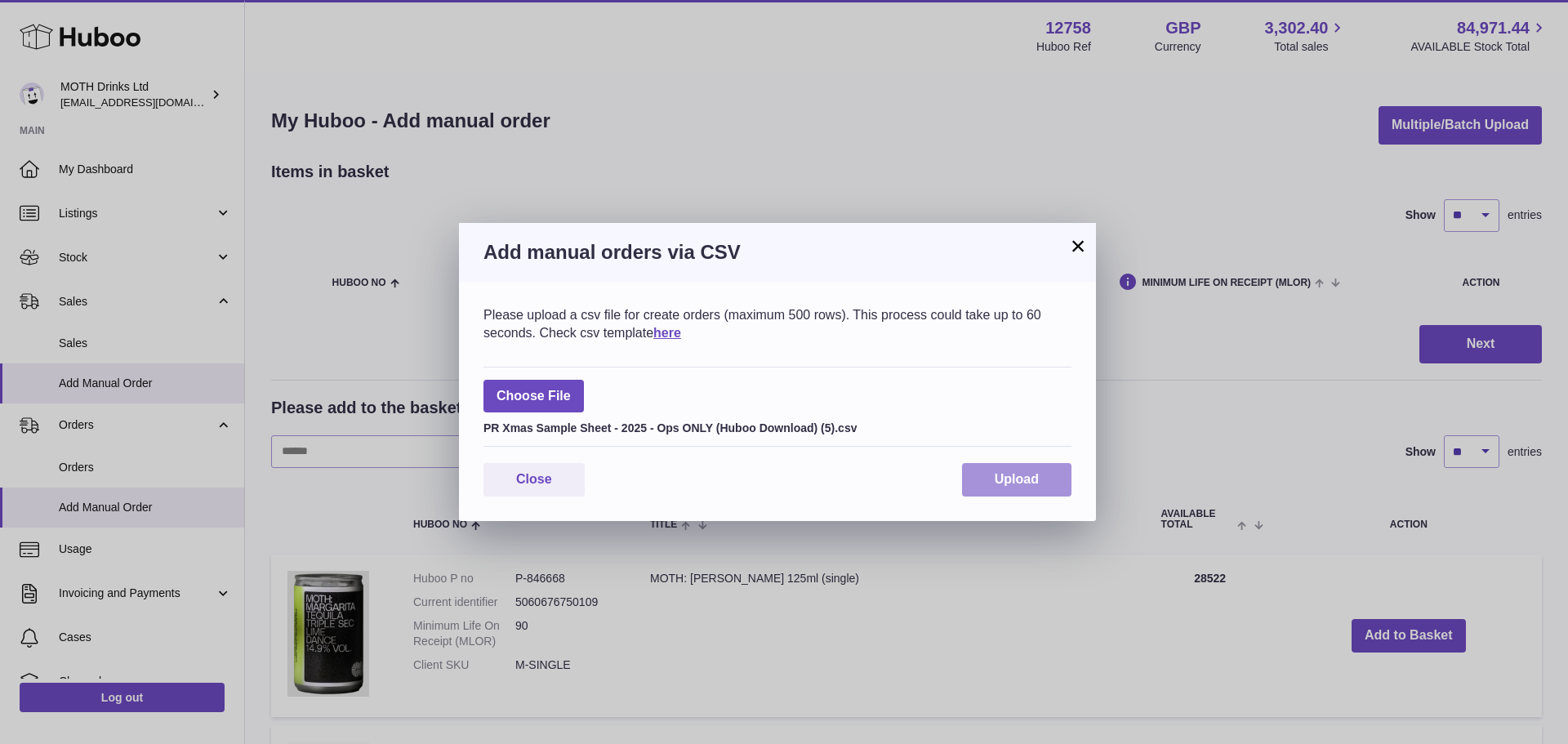
click at [983, 476] on button "Upload" at bounding box center [1016, 479] width 109 height 34
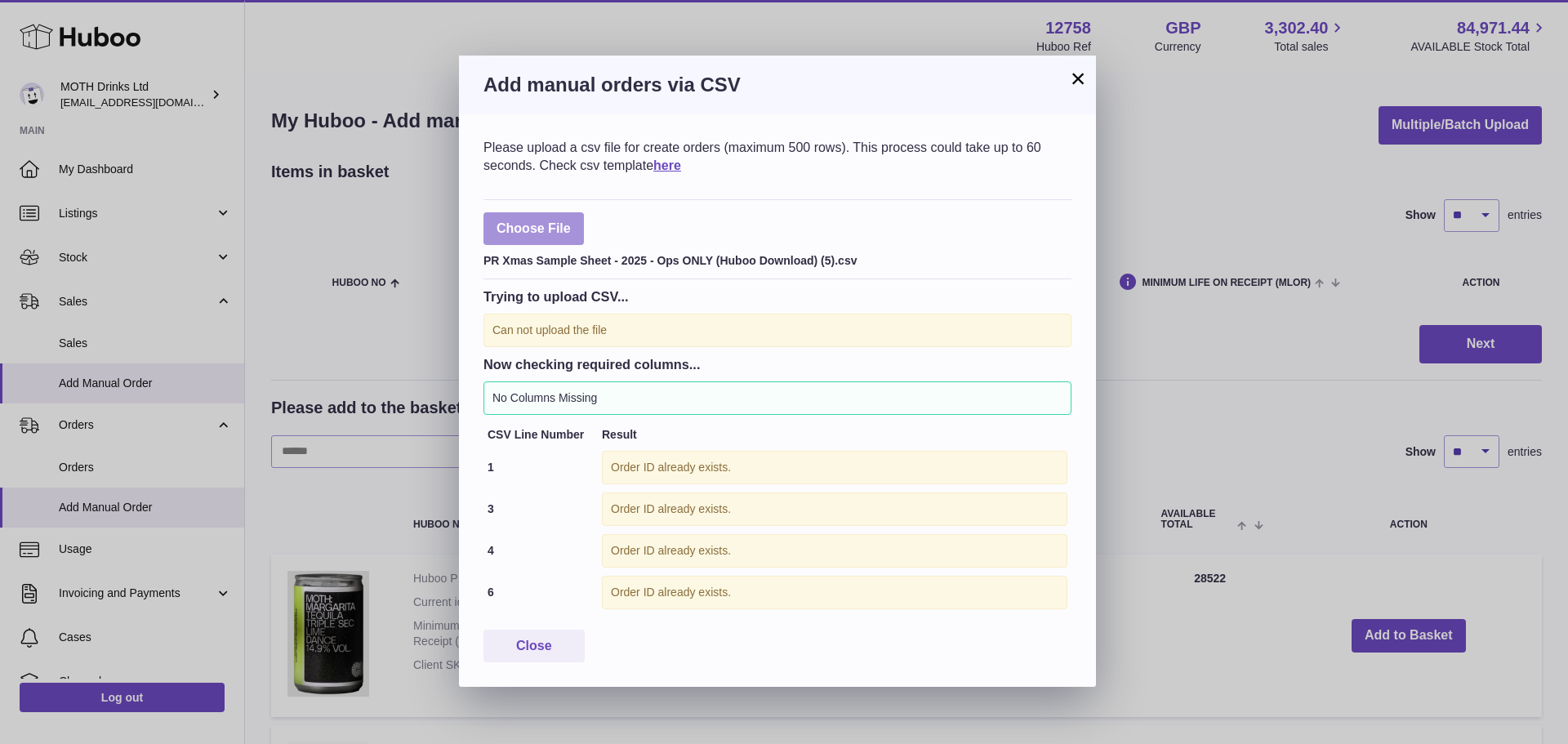
click at [533, 212] on label at bounding box center [533, 229] width 100 height 34
click at [571, 220] on input "file" at bounding box center [571, 220] width 1 height 1
type input "**********"
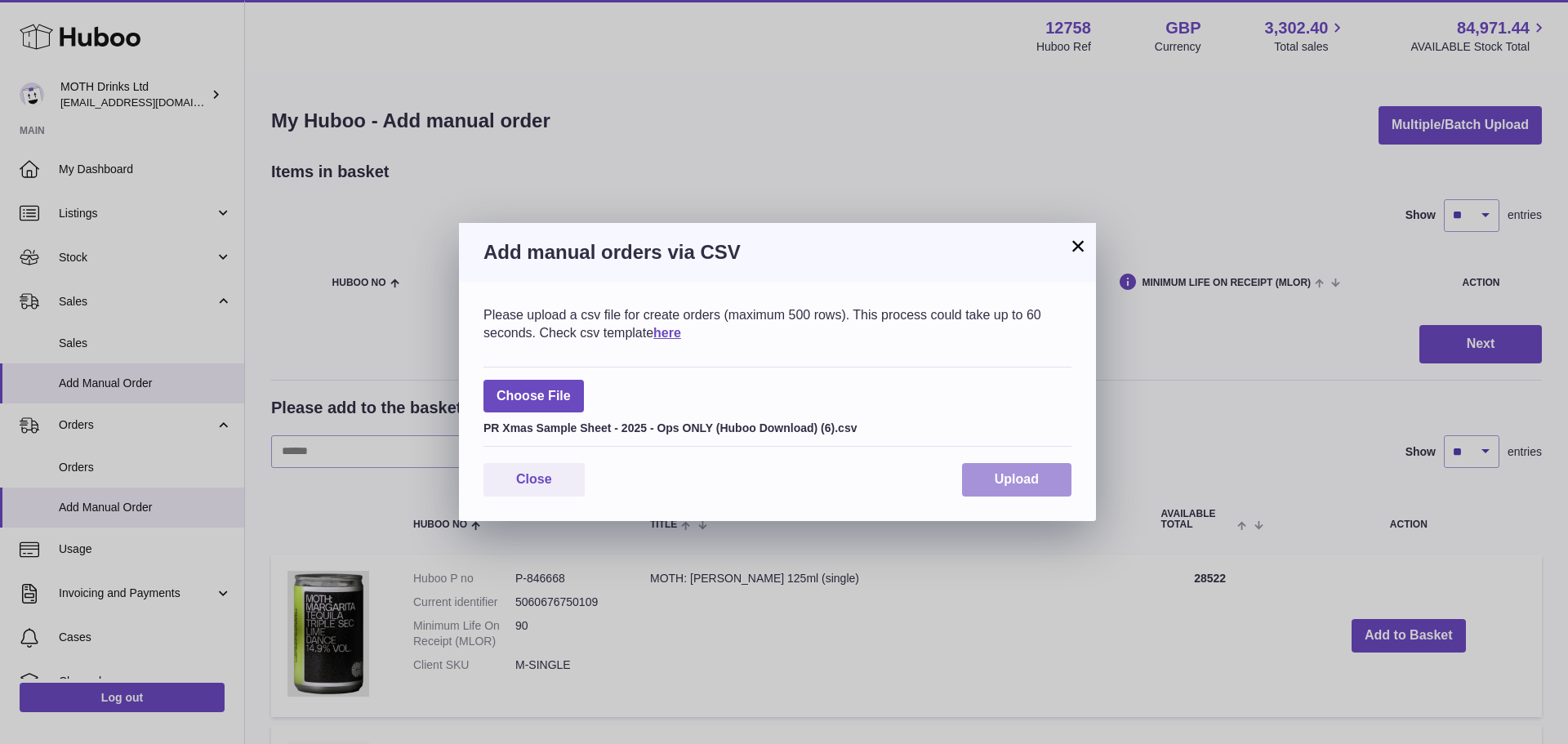
click at [992, 490] on button "Upload" at bounding box center [1016, 479] width 109 height 34
